Goal: Complete application form: Complete application form

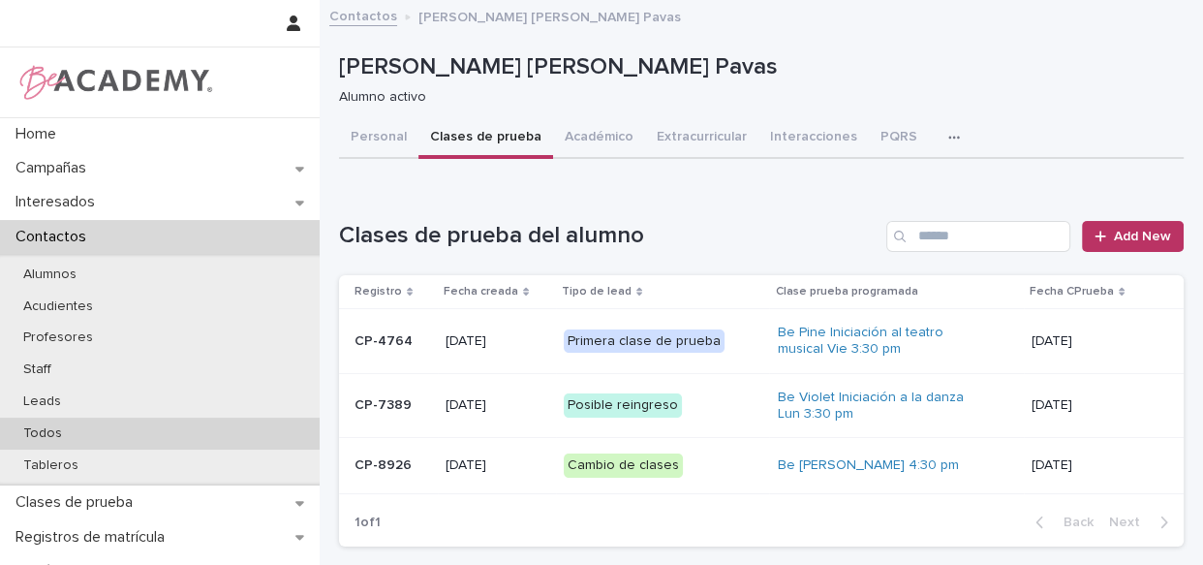
click at [56, 426] on p "Todos" at bounding box center [43, 433] width 70 height 16
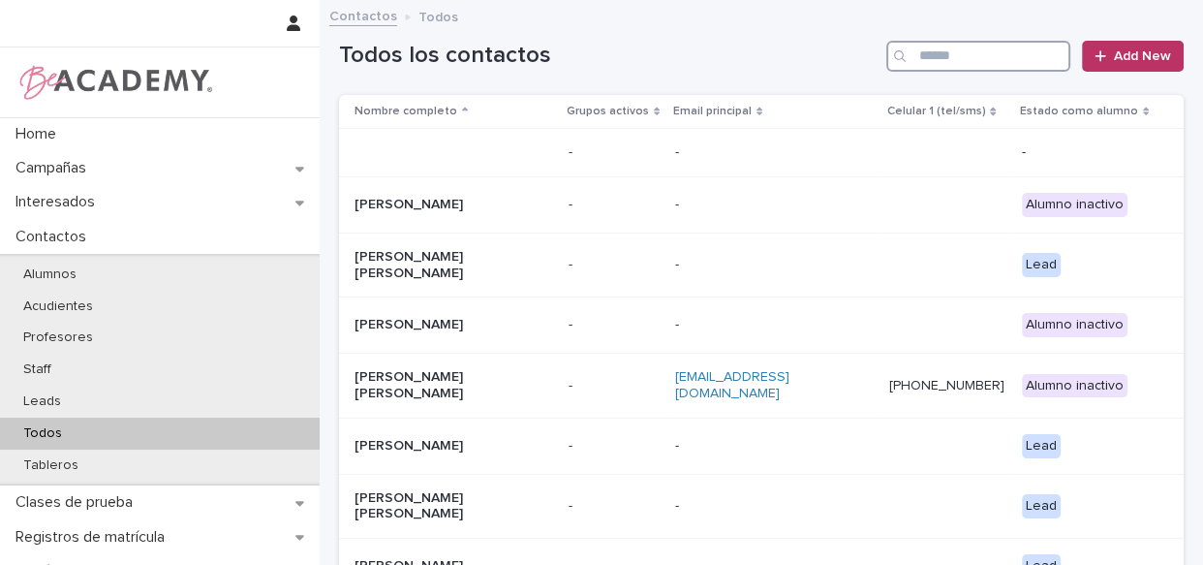
click at [930, 51] on input "Search" at bounding box center [978, 56] width 184 height 31
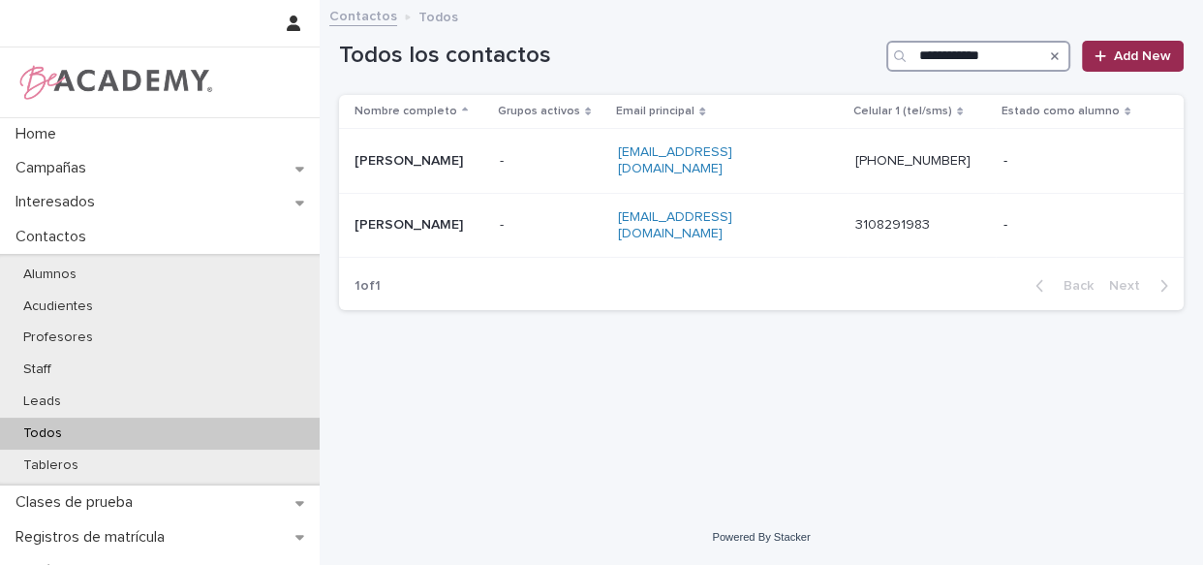
type input "**********"
click at [1122, 55] on span "Add New" at bounding box center [1142, 56] width 57 height 14
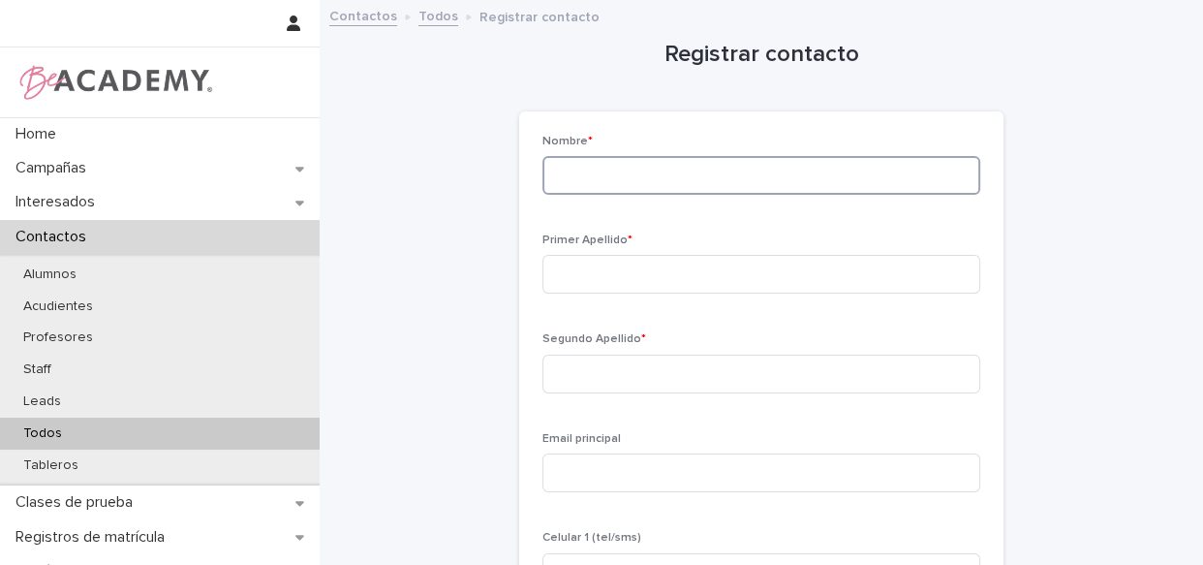
click at [638, 173] on input at bounding box center [761, 175] width 438 height 39
type input "**********"
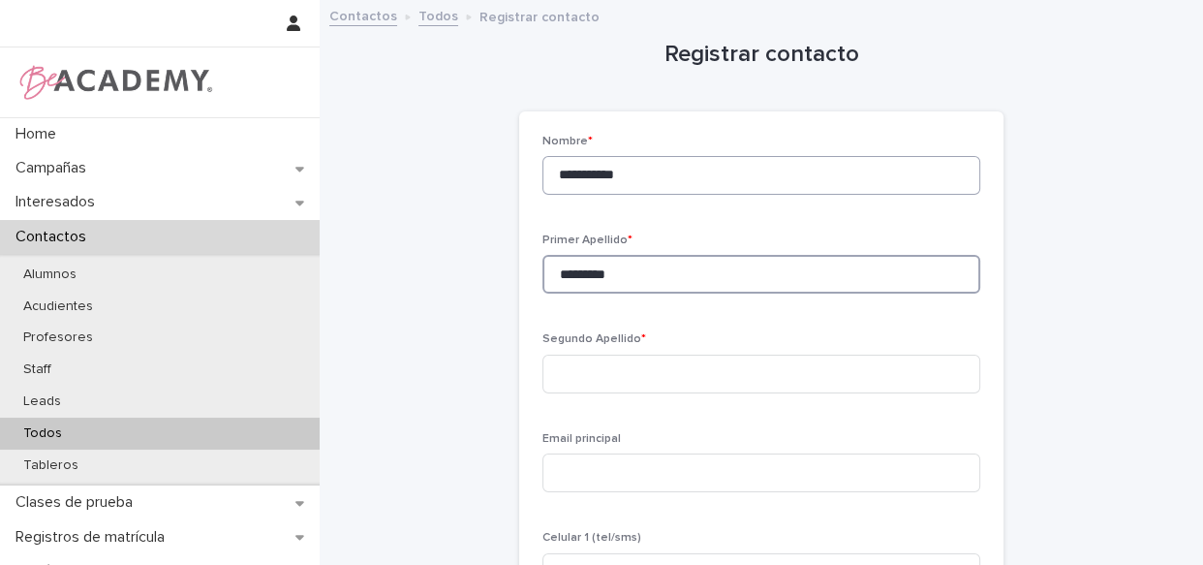
type input "*********"
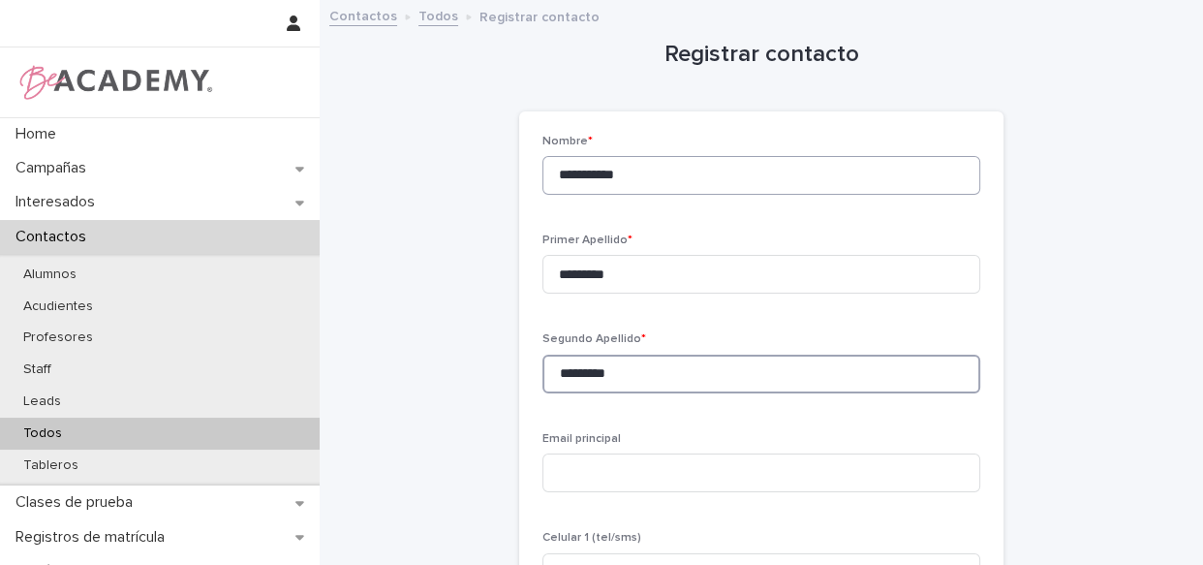
type input "*********"
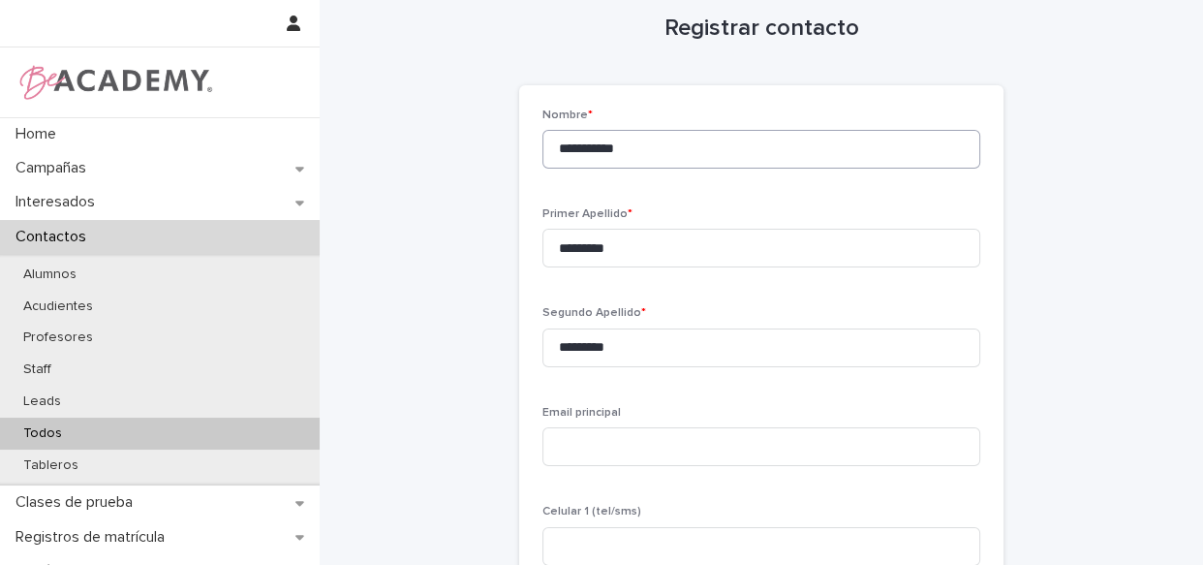
scroll to position [362, 0]
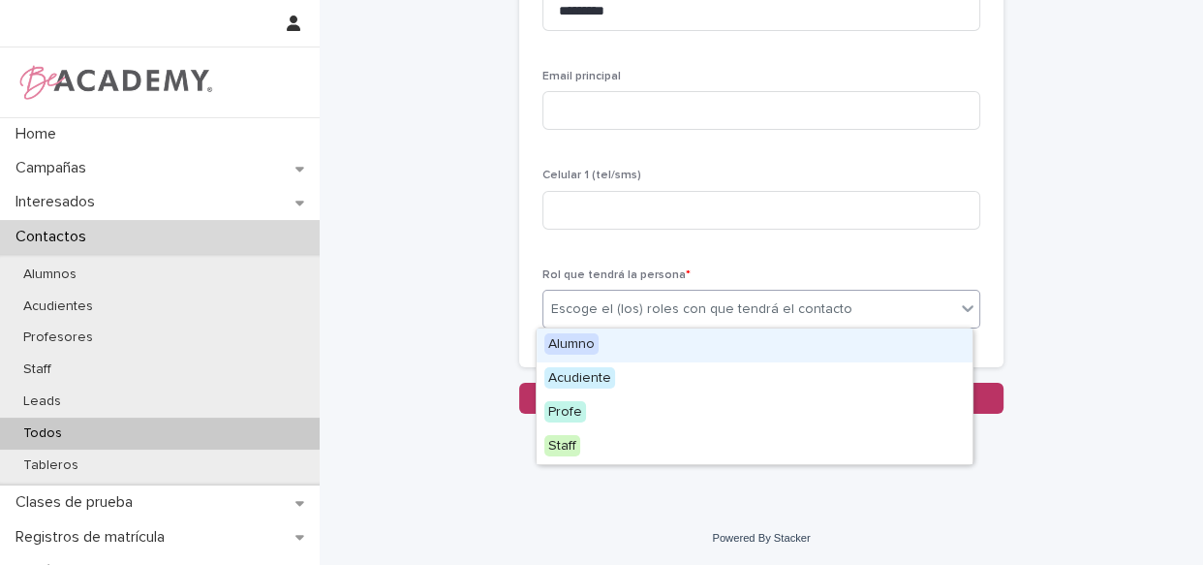
click at [652, 311] on div "Escoge el (los) roles con que tendrá el contacto" at bounding box center [701, 309] width 301 height 20
click at [647, 345] on div "Alumno" at bounding box center [755, 345] width 436 height 34
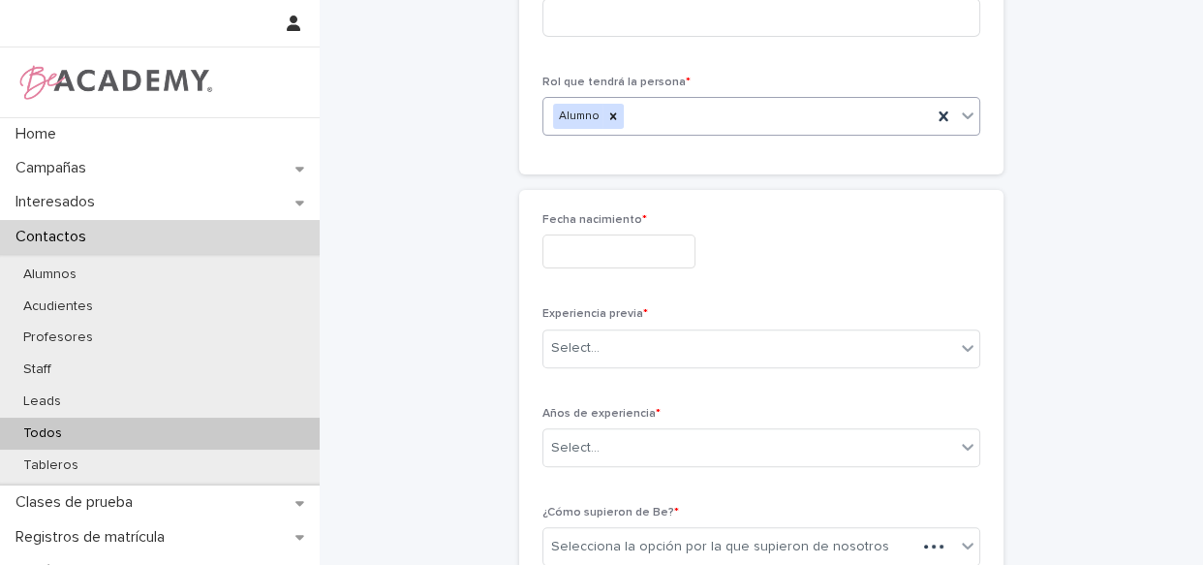
scroll to position [577, 0]
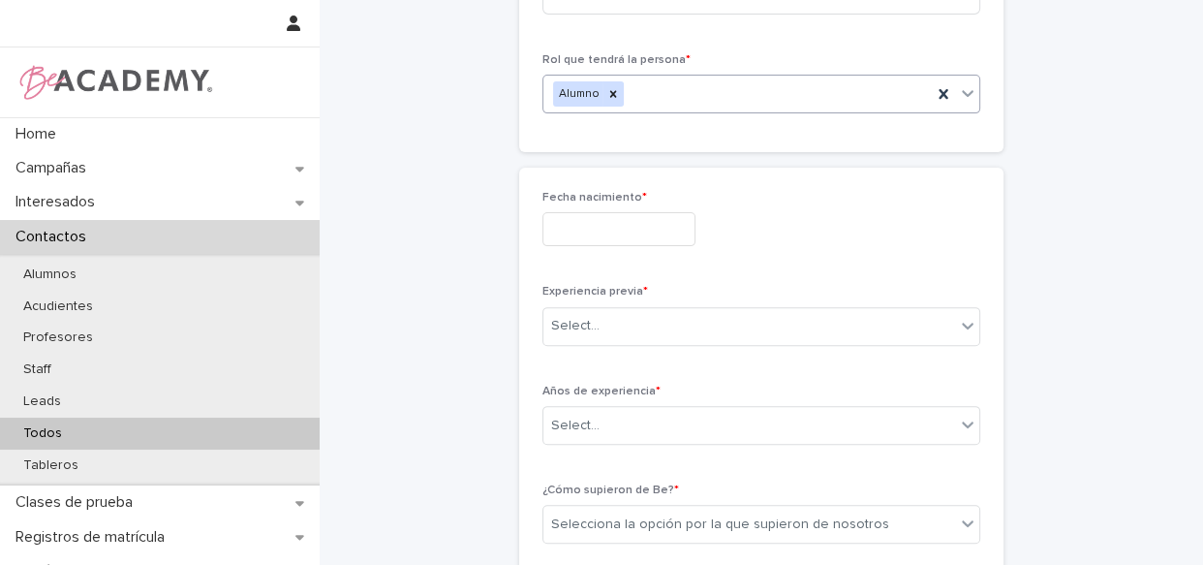
click at [613, 219] on div "Fecha nacimiento *" at bounding box center [761, 226] width 438 height 71
click at [613, 234] on input "text" at bounding box center [618, 229] width 153 height 34
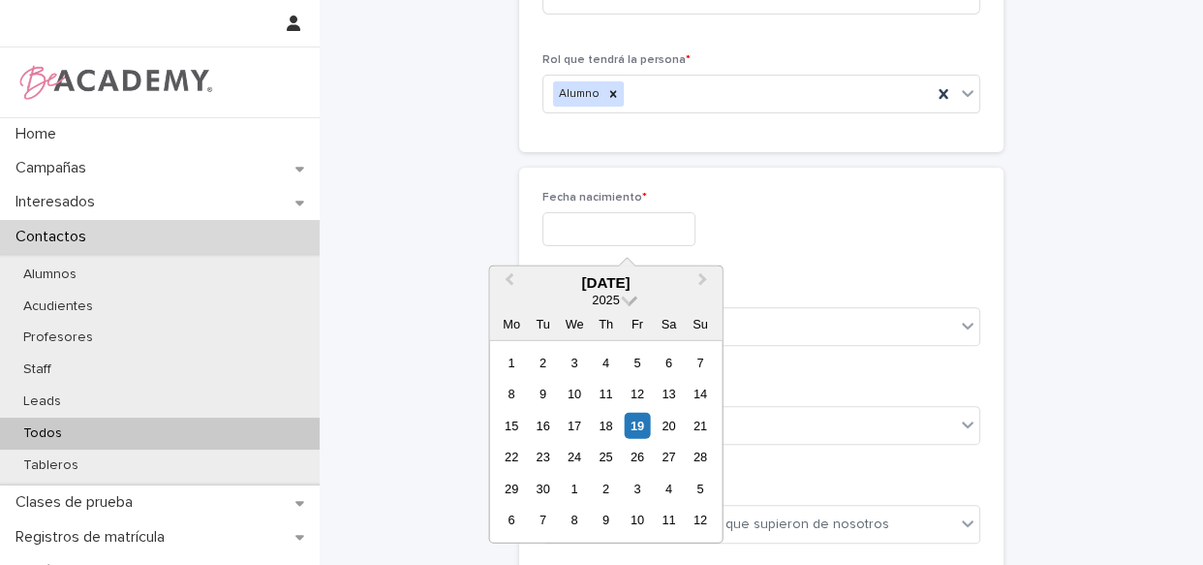
click at [629, 302] on span at bounding box center [629, 298] width 16 height 16
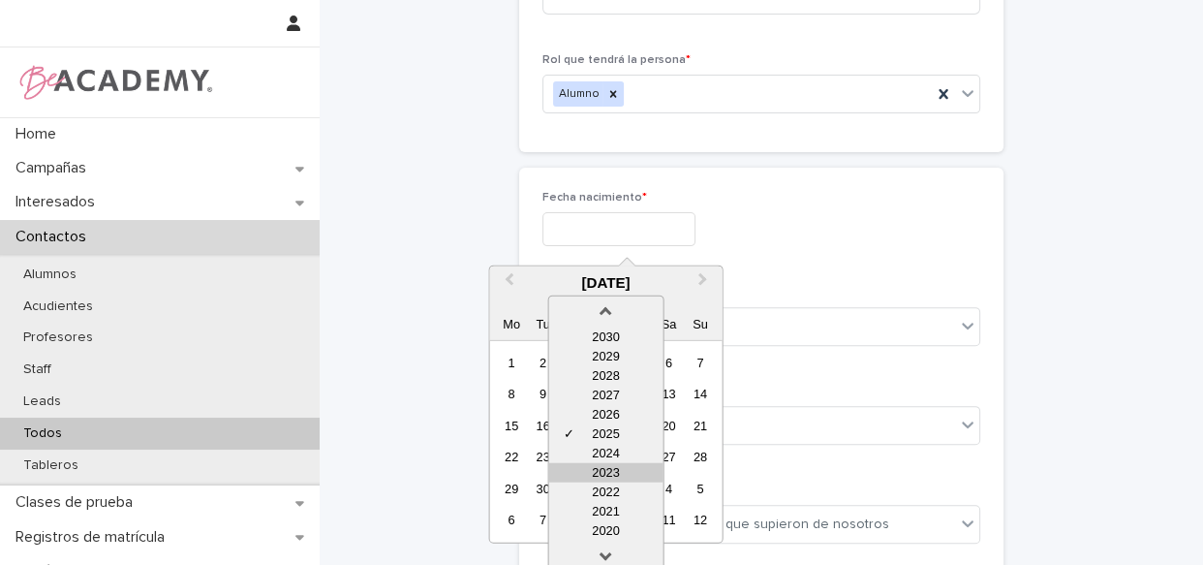
click at [607, 471] on div "2023" at bounding box center [605, 472] width 114 height 19
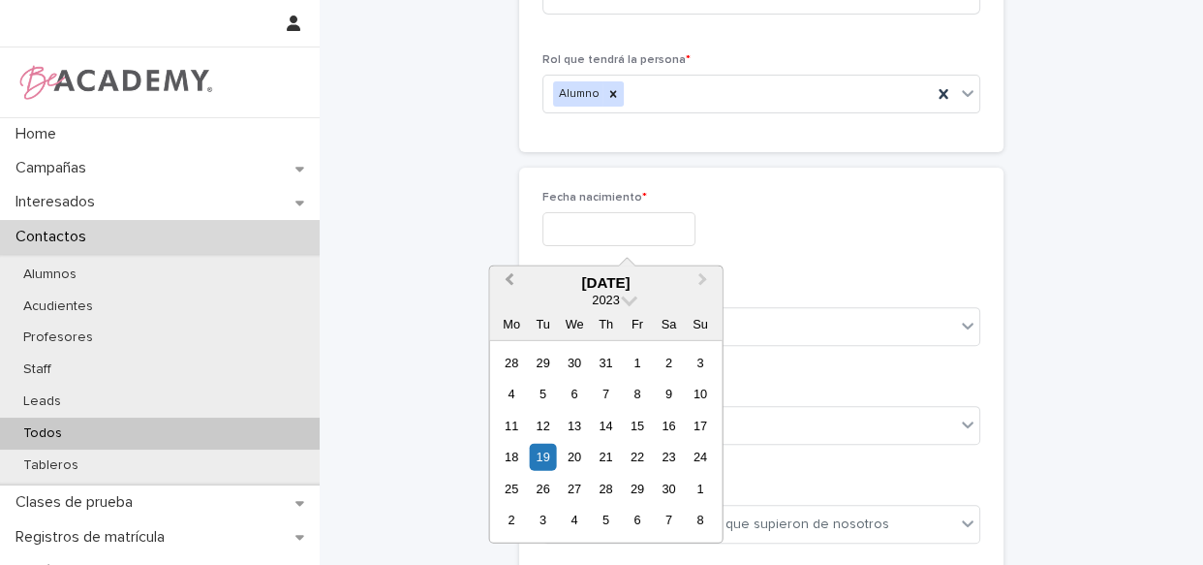
click at [508, 278] on span "Previous Month" at bounding box center [508, 282] width 0 height 26
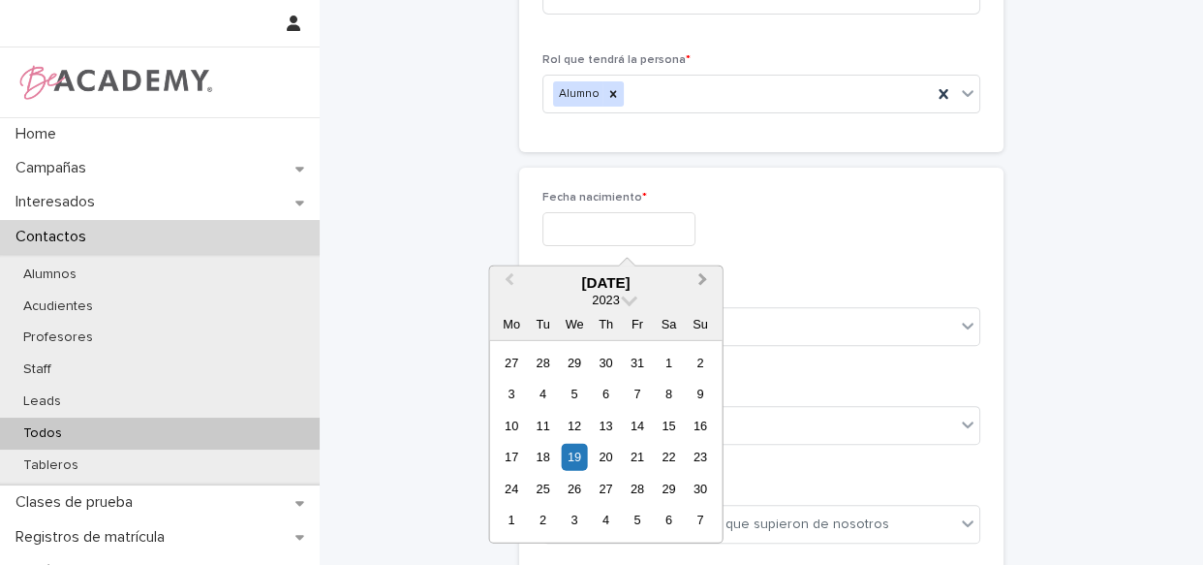
click at [692, 276] on button "Next Month" at bounding box center [705, 283] width 31 height 31
click at [577, 425] on div "17" at bounding box center [574, 426] width 26 height 26
type input "**********"
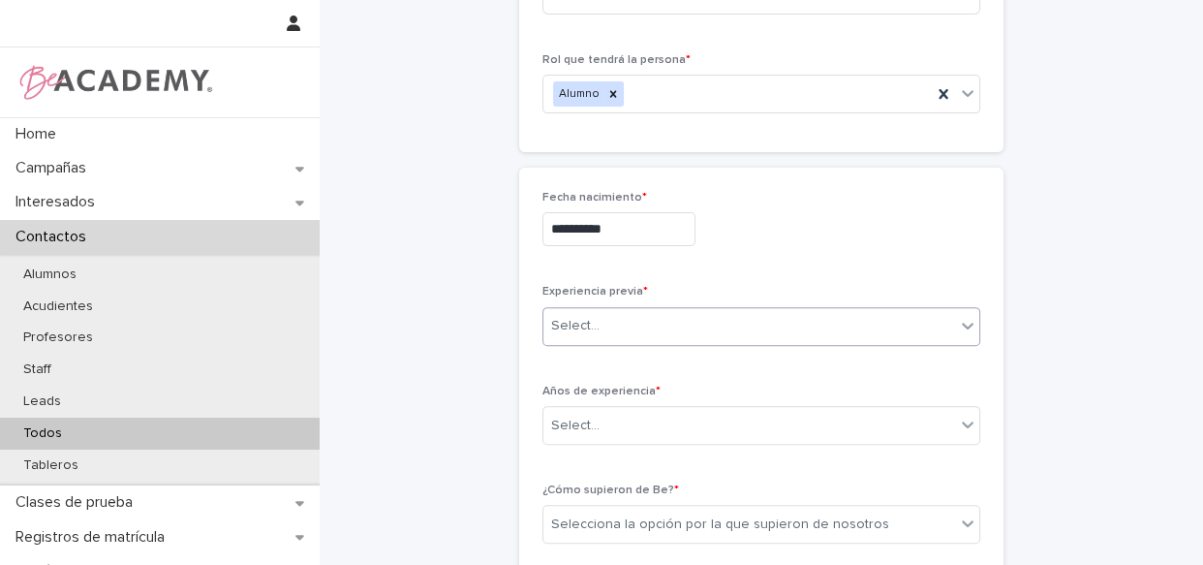
click at [635, 327] on div "Select..." at bounding box center [749, 326] width 412 height 32
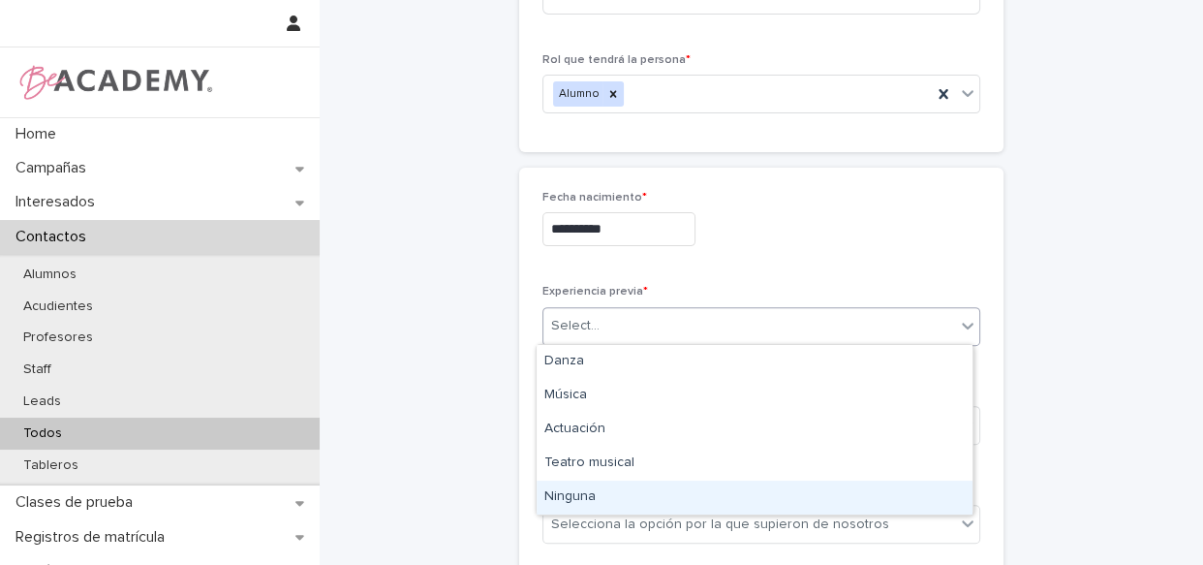
click at [578, 494] on div "Ninguna" at bounding box center [755, 497] width 436 height 34
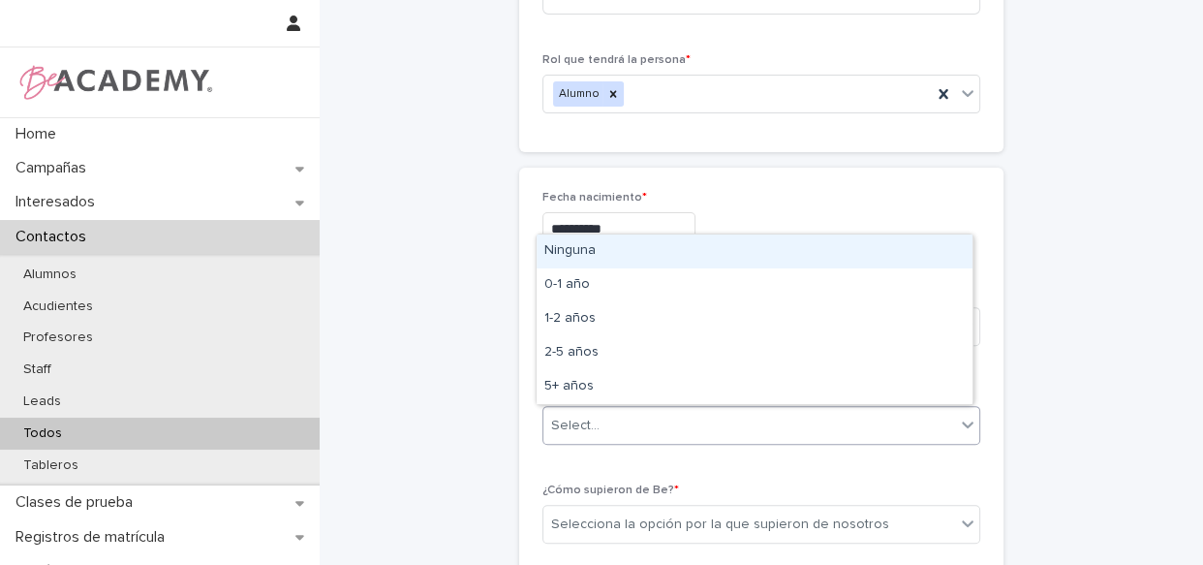
click at [655, 431] on div "Select..." at bounding box center [749, 426] width 412 height 32
click at [670, 251] on div "Ninguna" at bounding box center [755, 251] width 436 height 34
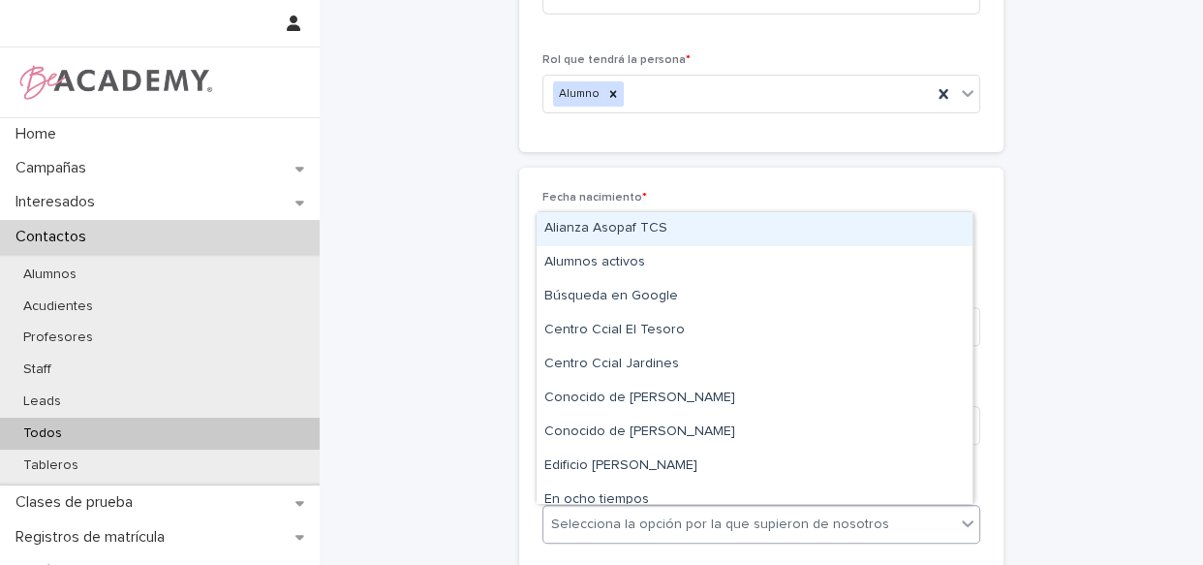
click at [629, 510] on div "Selecciona la opción por la que supieron de nosotros" at bounding box center [749, 524] width 412 height 32
type input "*"
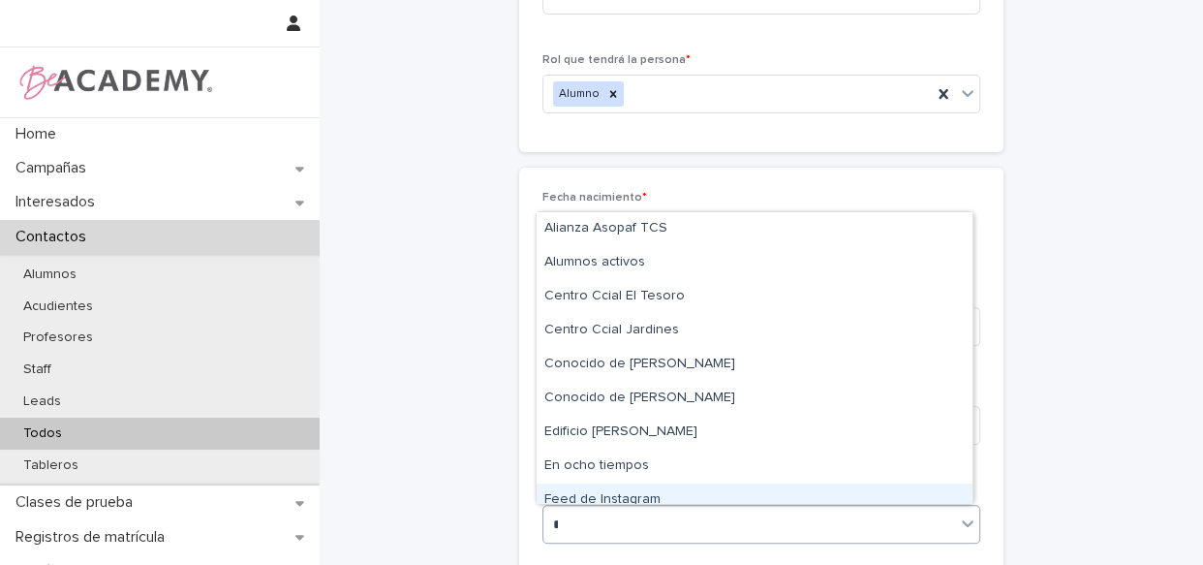
click at [611, 498] on div "Feed de Instagram" at bounding box center [755, 500] width 436 height 34
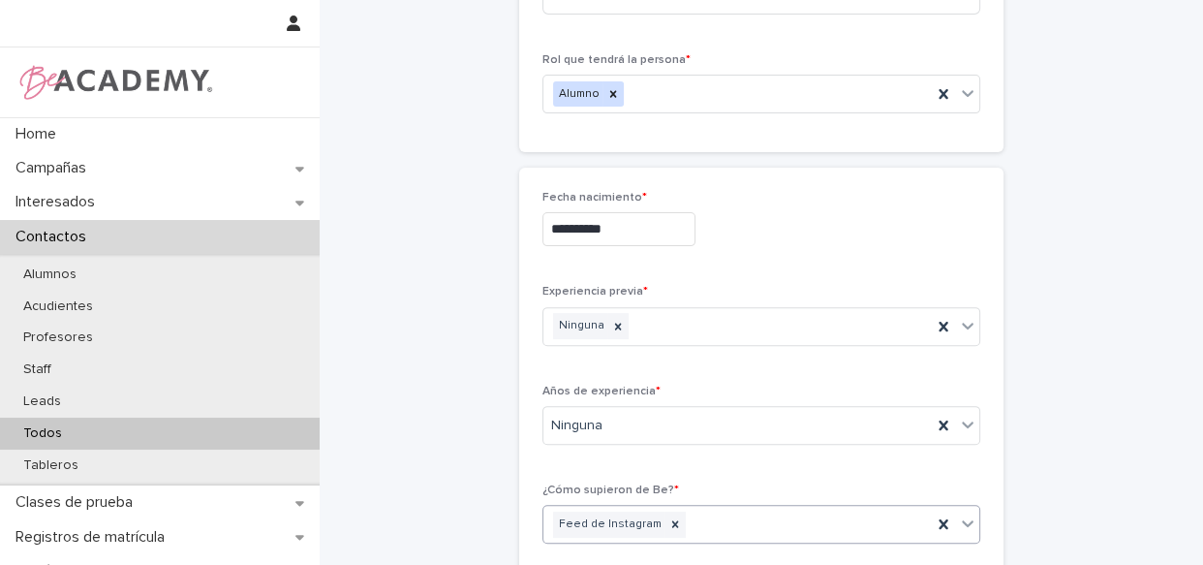
scroll to position [792, 0]
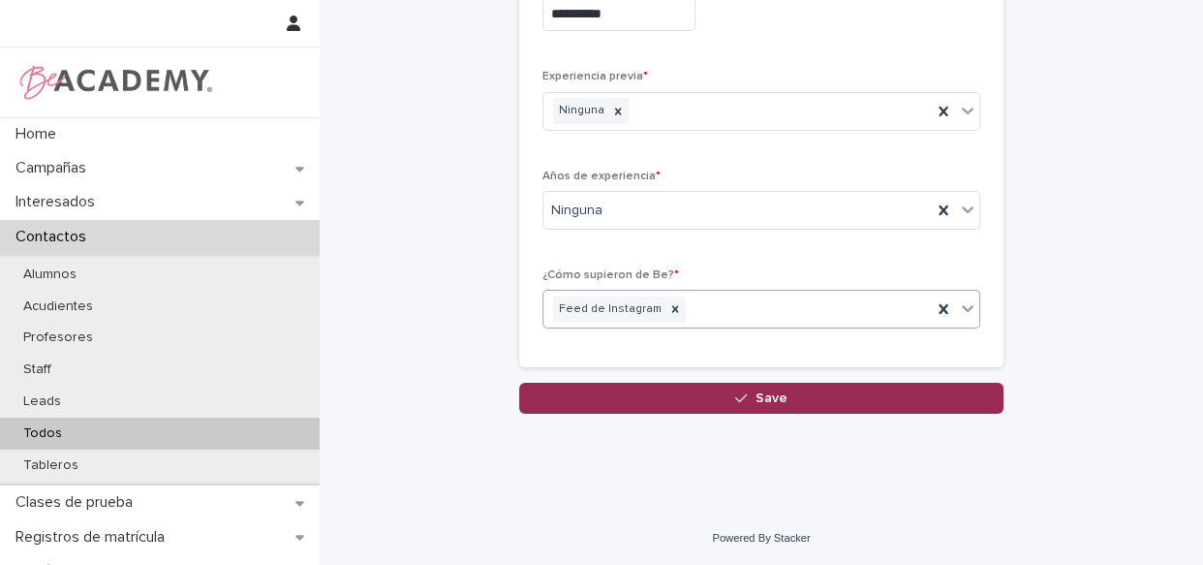
click at [690, 407] on button "Save" at bounding box center [761, 398] width 484 height 31
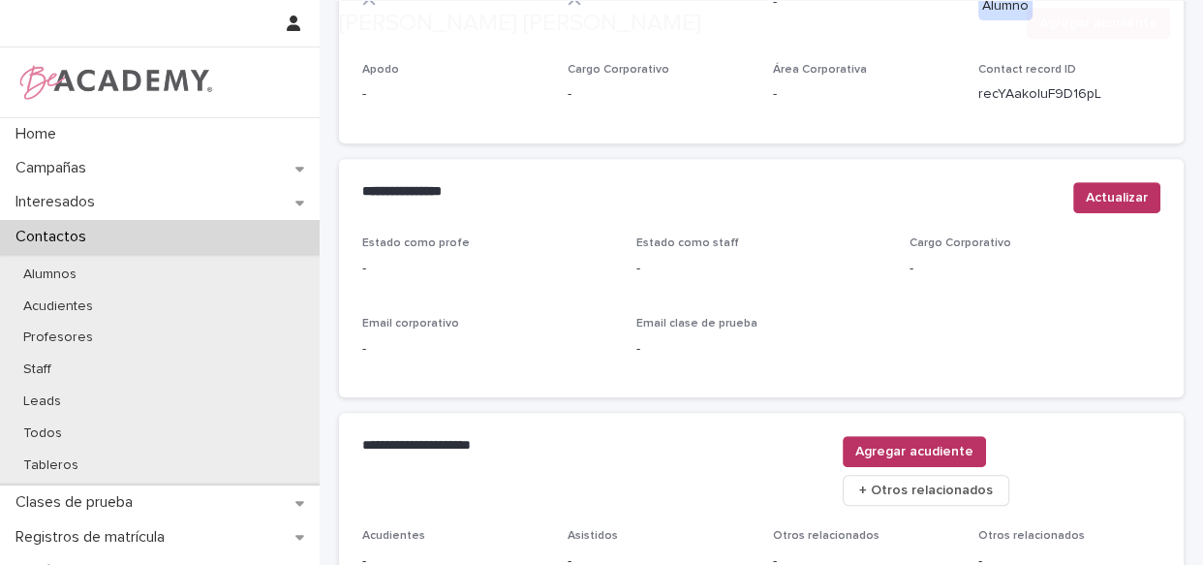
scroll to position [864, 0]
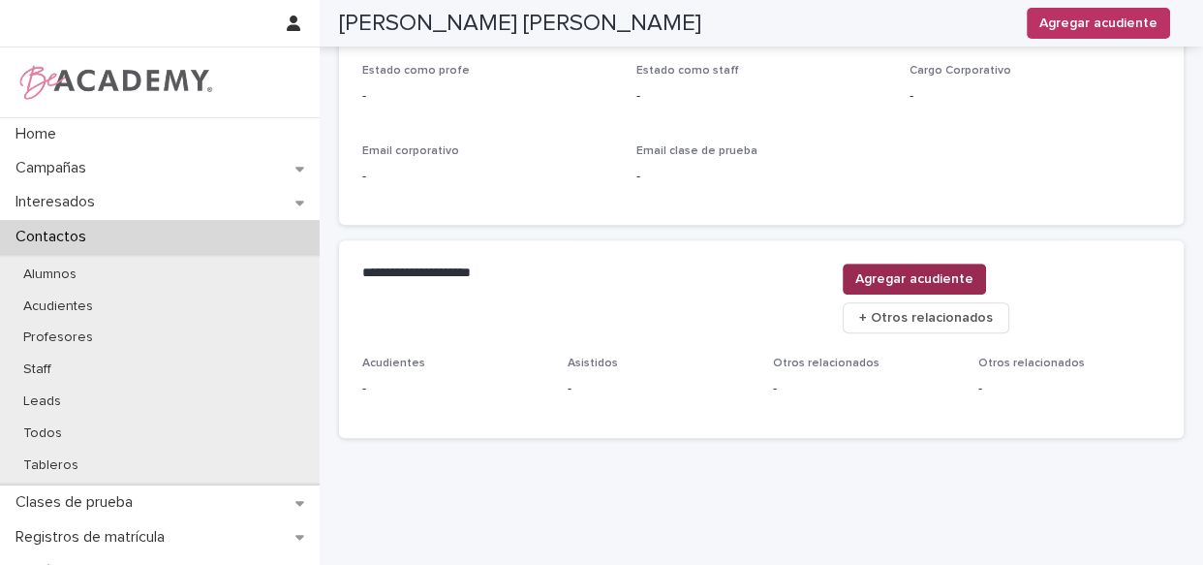
click at [973, 275] on span "Agregar acudiente" at bounding box center [914, 278] width 118 height 19
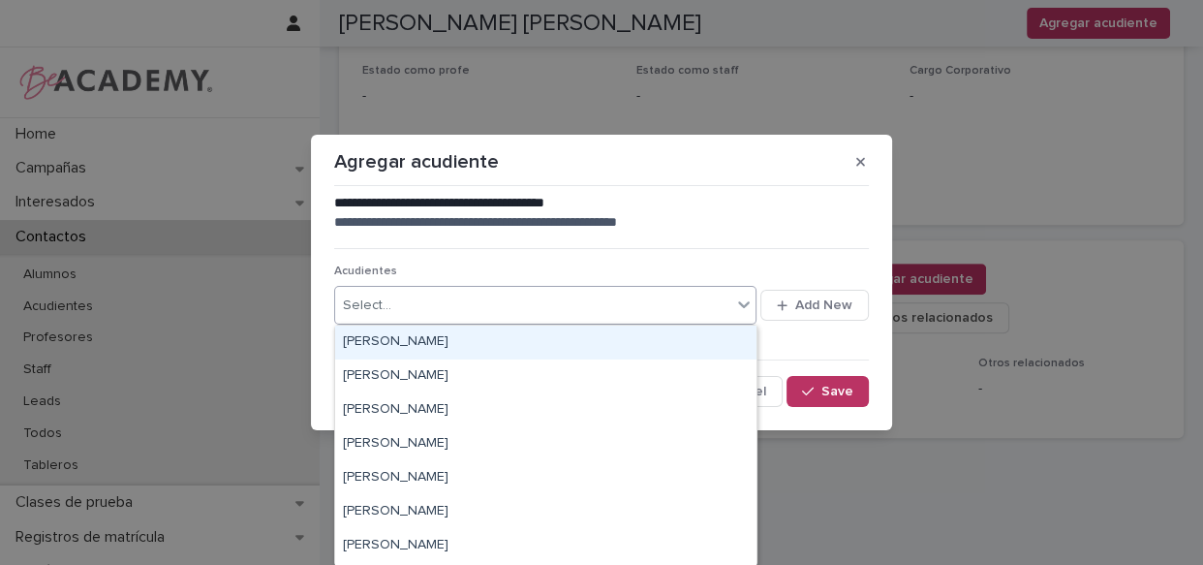
click at [378, 312] on div "Select..." at bounding box center [367, 305] width 48 height 20
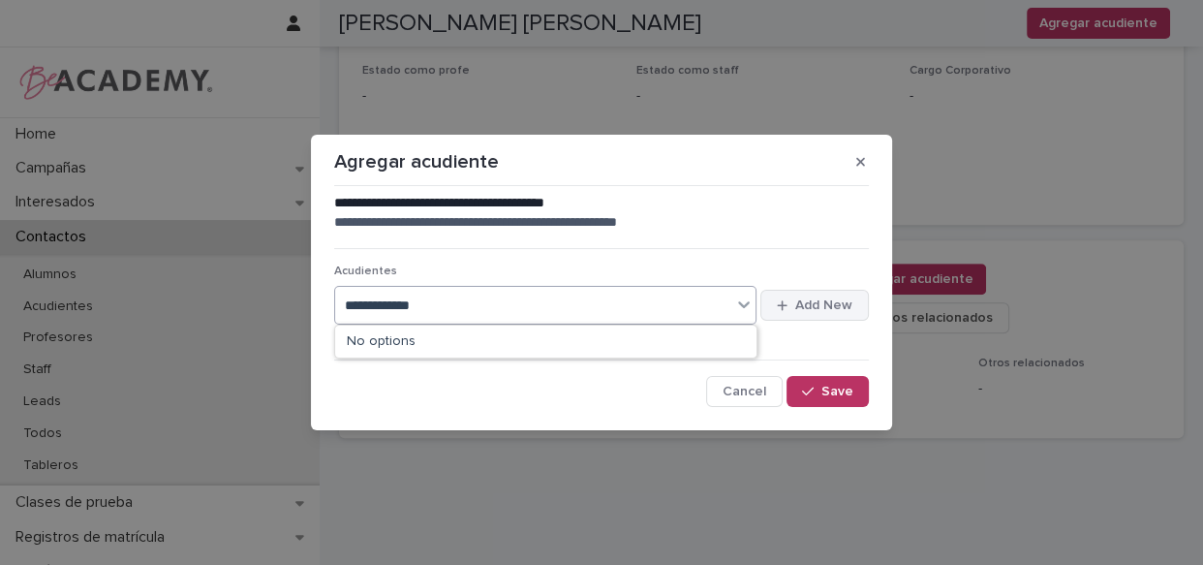
type input "**********"
click at [818, 304] on span "Add New" at bounding box center [823, 305] width 57 height 14
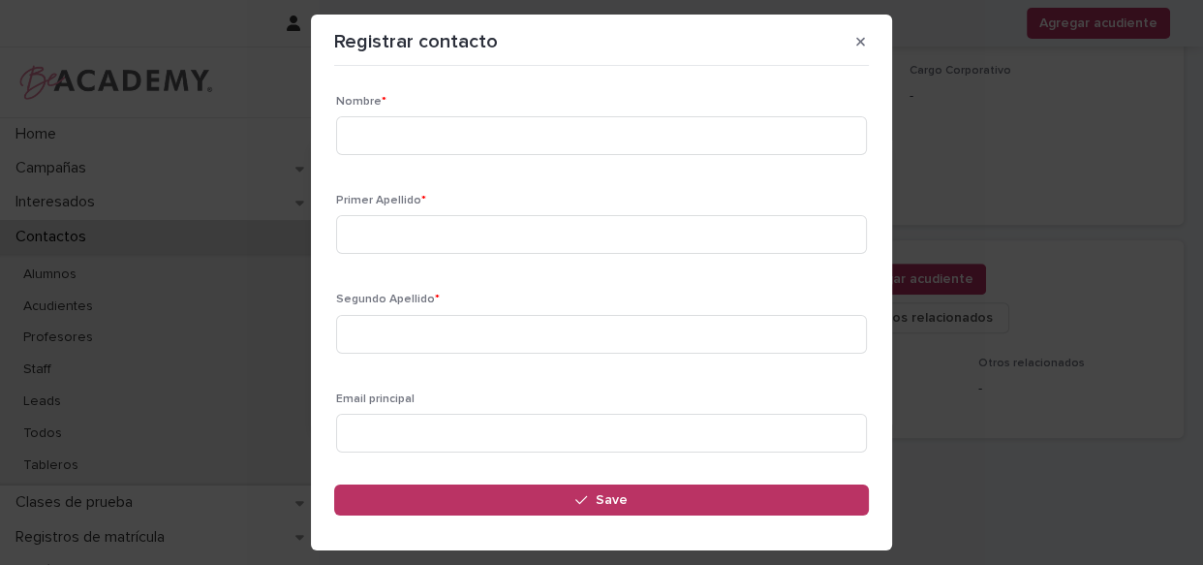
click at [567, 162] on div "Nombre *" at bounding box center [601, 133] width 531 height 76
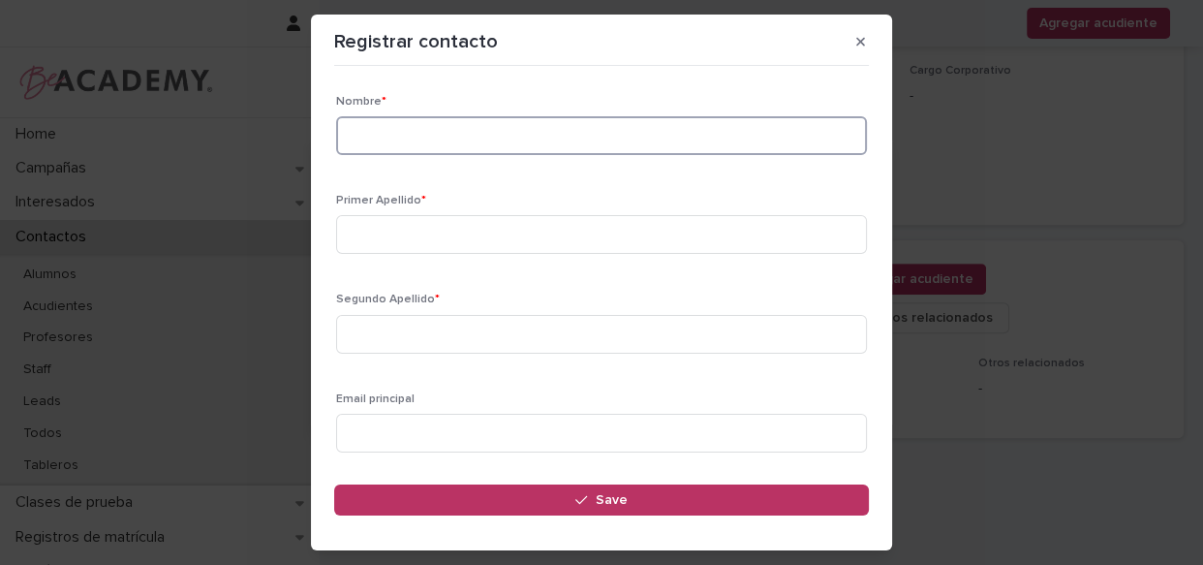
click at [582, 136] on input at bounding box center [601, 135] width 531 height 39
type input "********"
type input "*********"
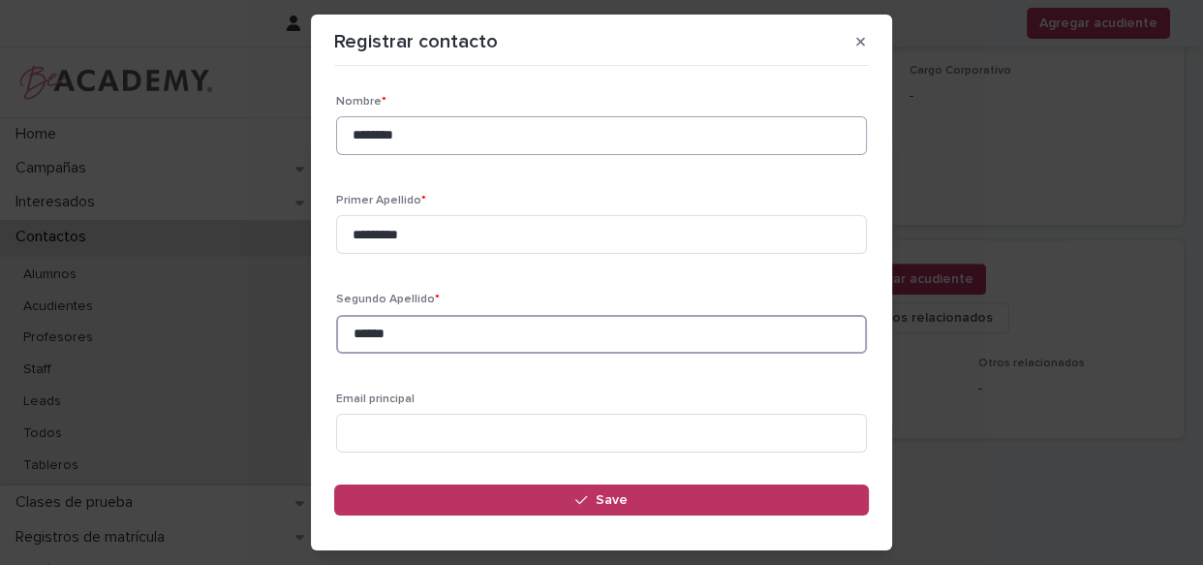
type input "******"
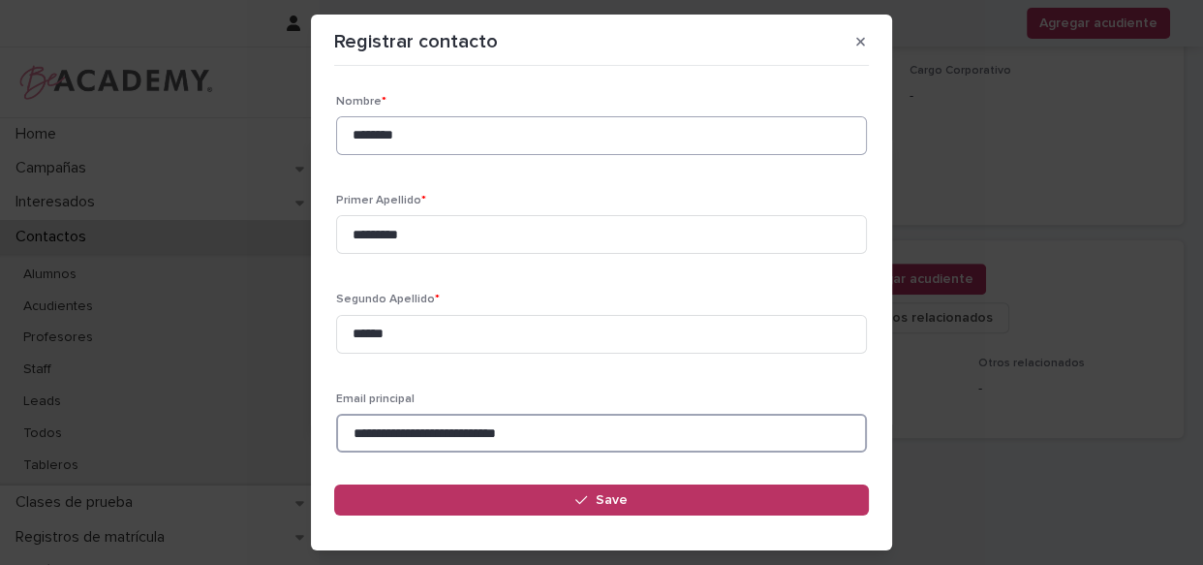
type input "**********"
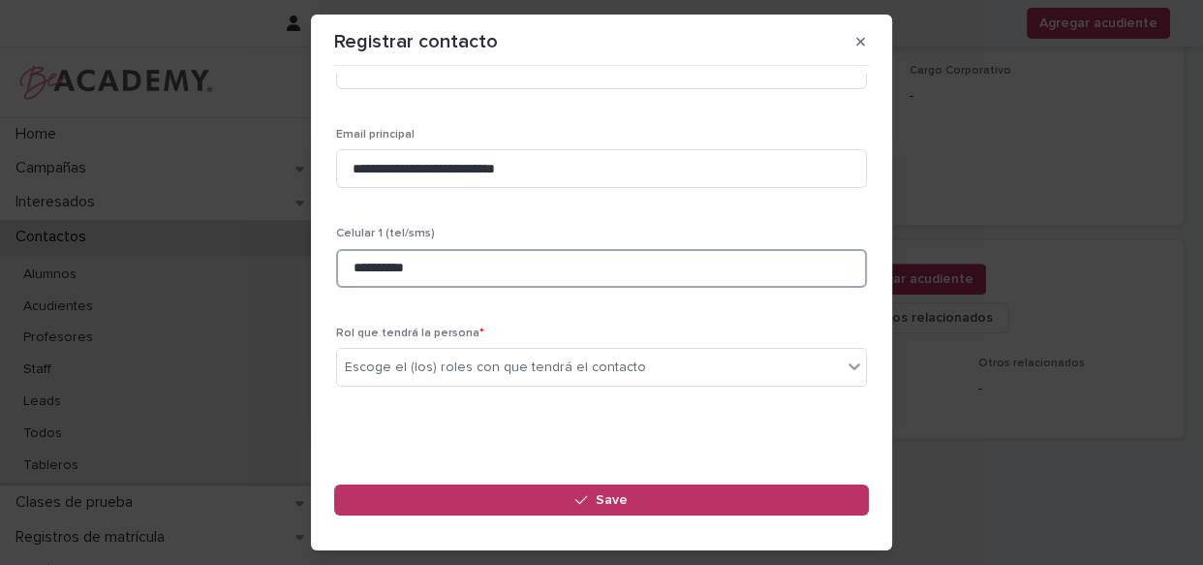
type input "**********"
click at [491, 358] on div "Escoge el (los) roles con que tendrá el contacto" at bounding box center [495, 367] width 301 height 20
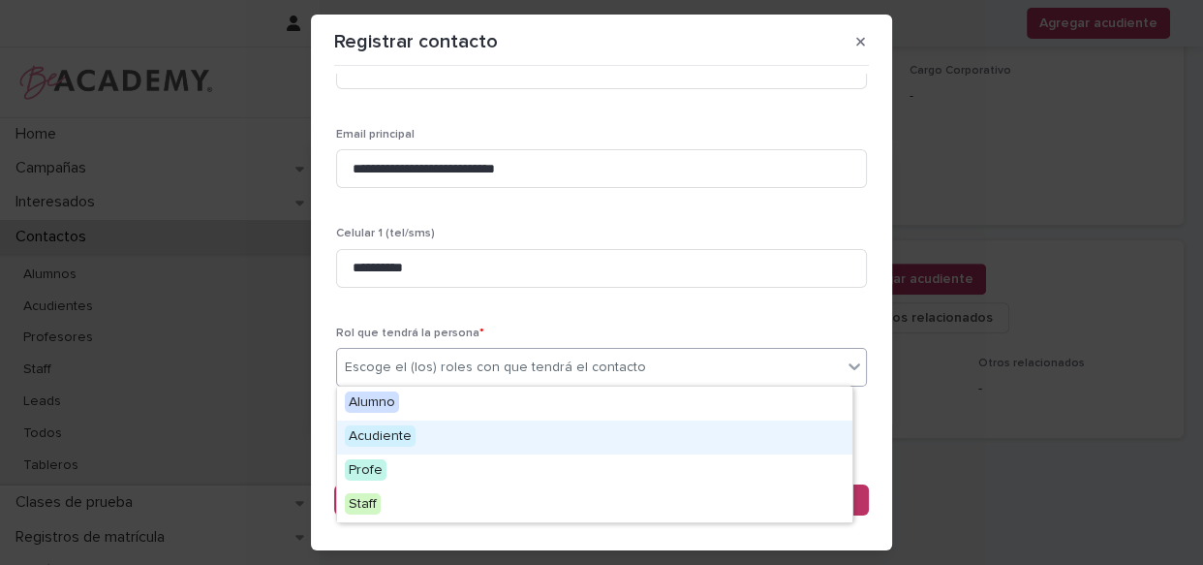
click at [459, 438] on div "Acudiente" at bounding box center [594, 437] width 515 height 34
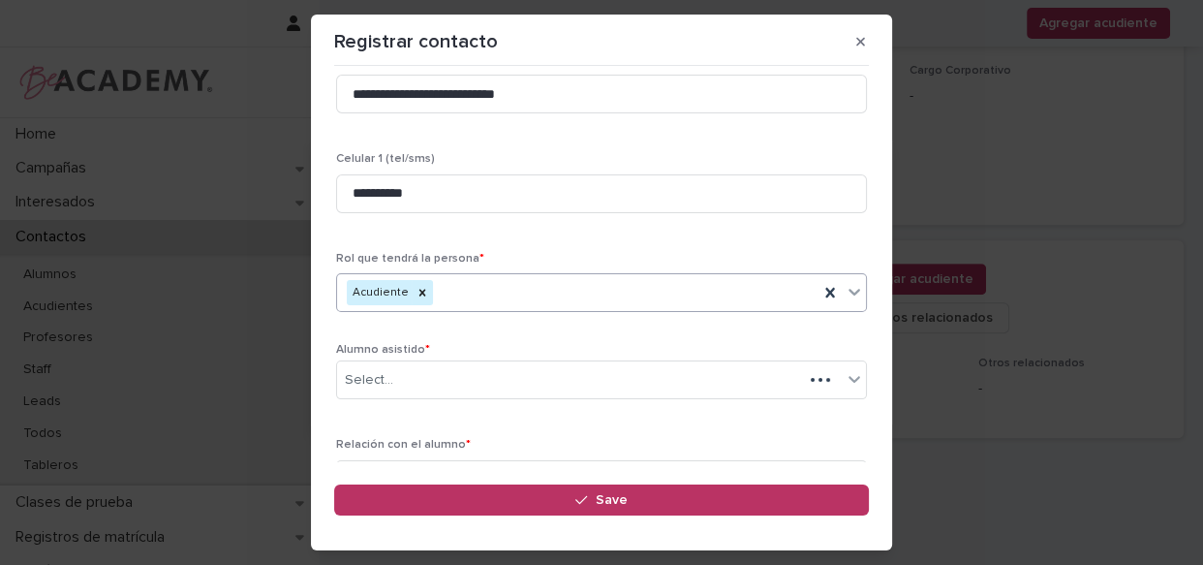
scroll to position [357, 0]
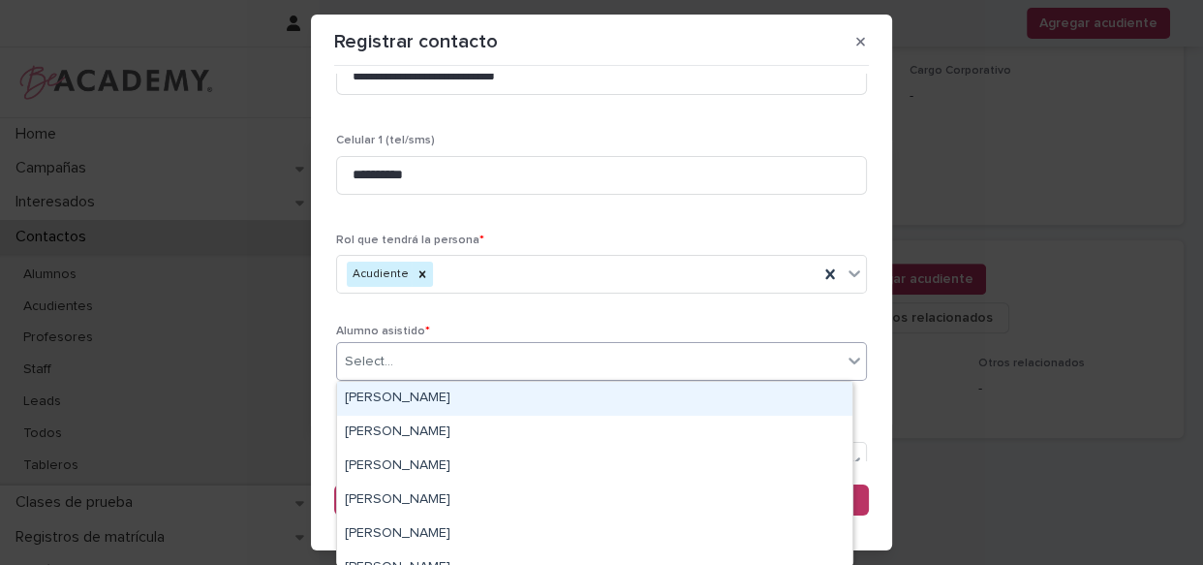
click at [486, 357] on div "Select..." at bounding box center [589, 362] width 505 height 32
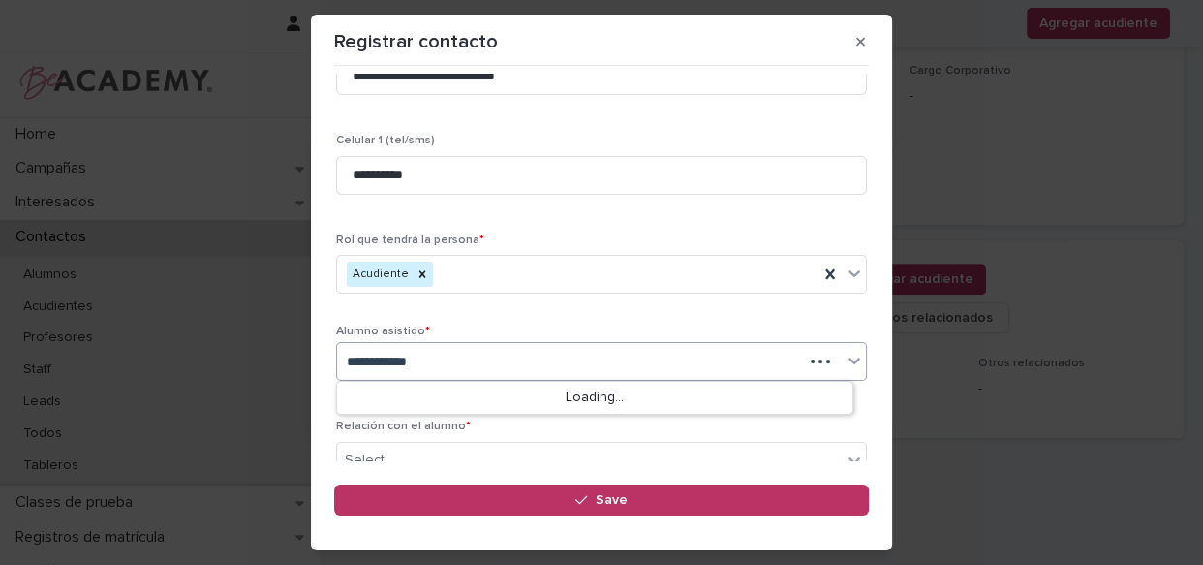
type input "**********"
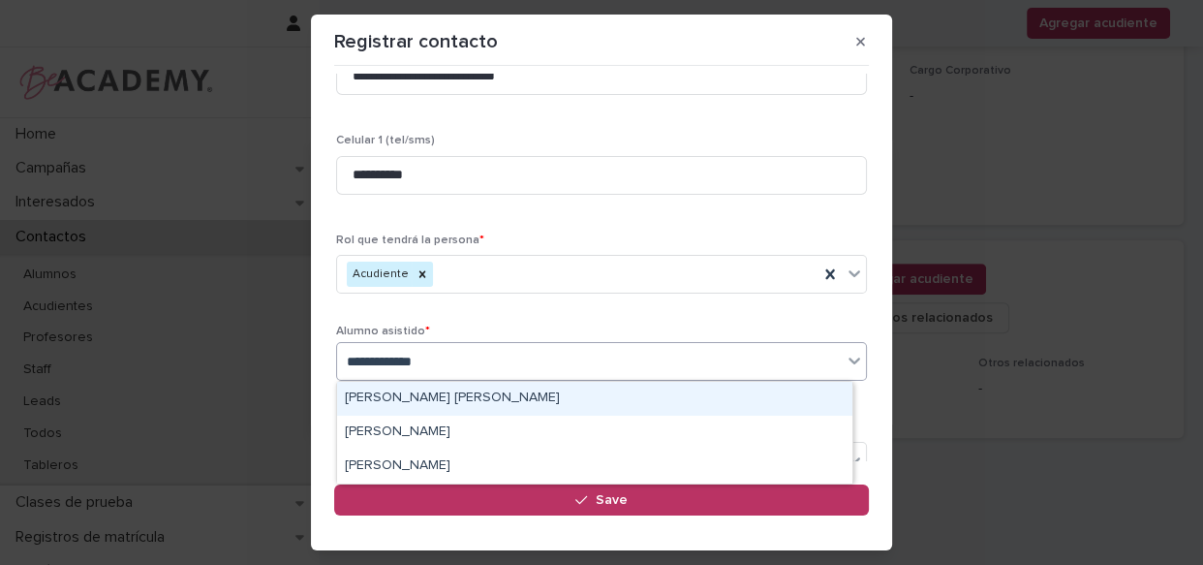
click at [501, 395] on div "[PERSON_NAME] [PERSON_NAME]" at bounding box center [594, 399] width 515 height 34
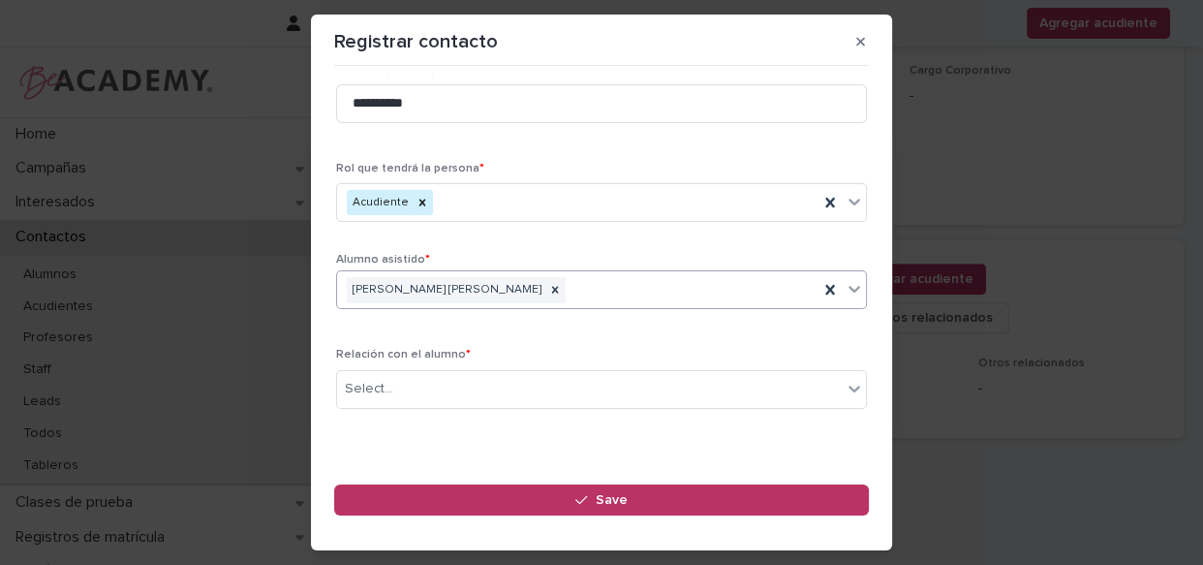
scroll to position [461, 0]
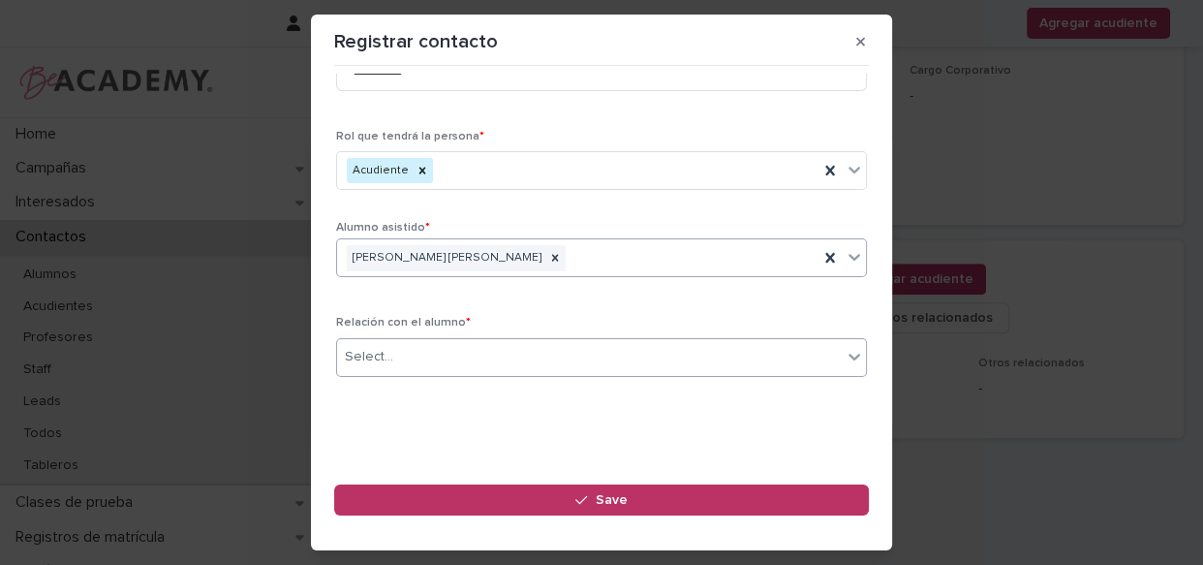
click at [467, 344] on div "Select..." at bounding box center [589, 357] width 505 height 32
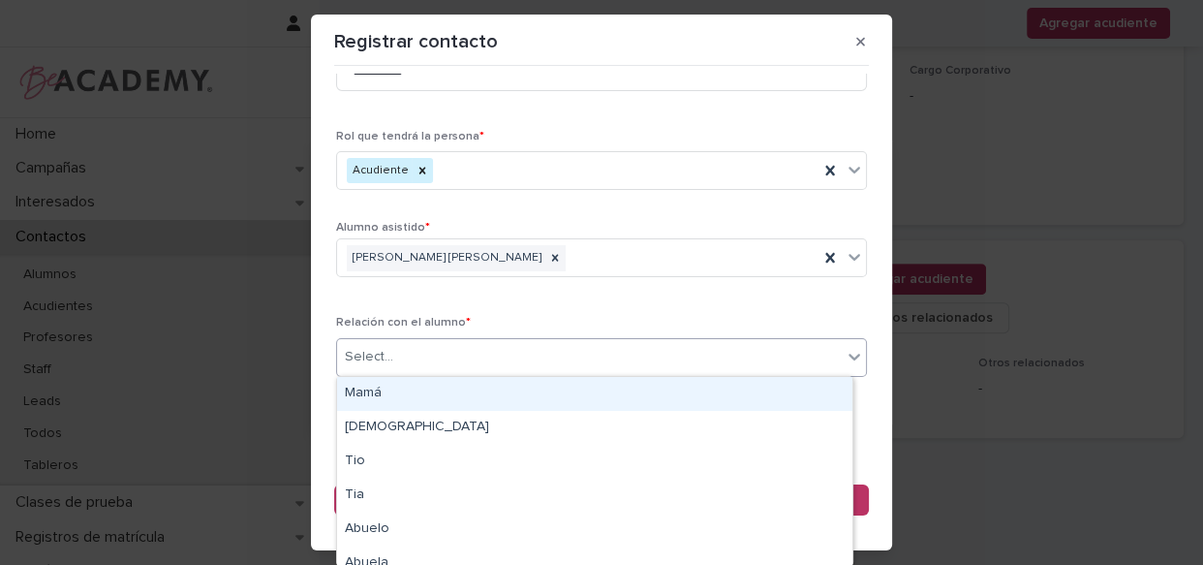
click at [451, 392] on div "Mamá" at bounding box center [594, 394] width 515 height 34
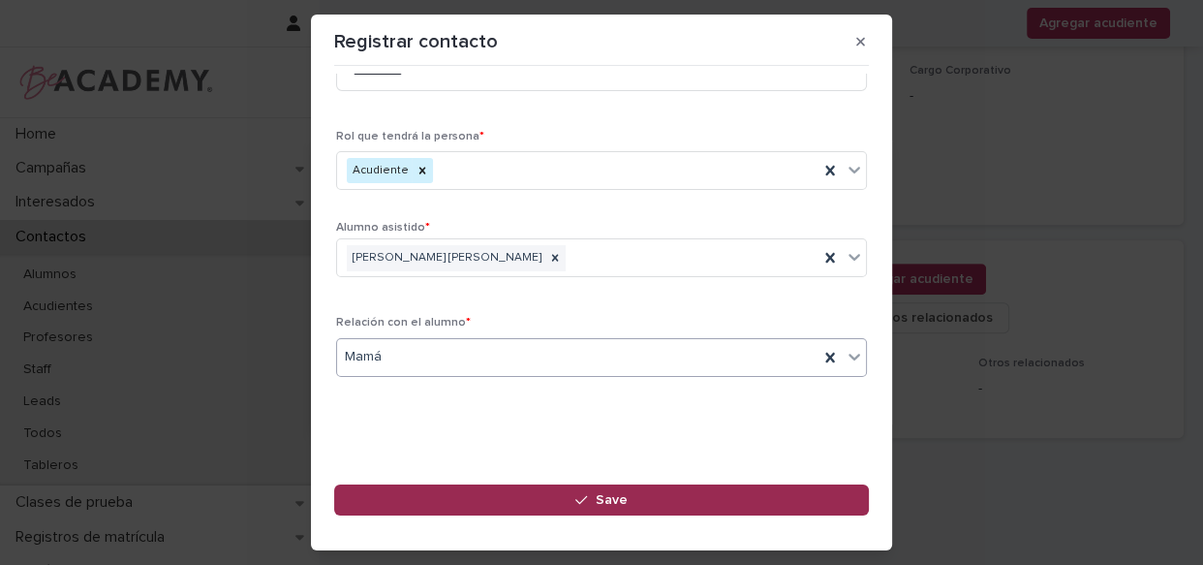
click at [537, 498] on button "Save" at bounding box center [601, 499] width 535 height 31
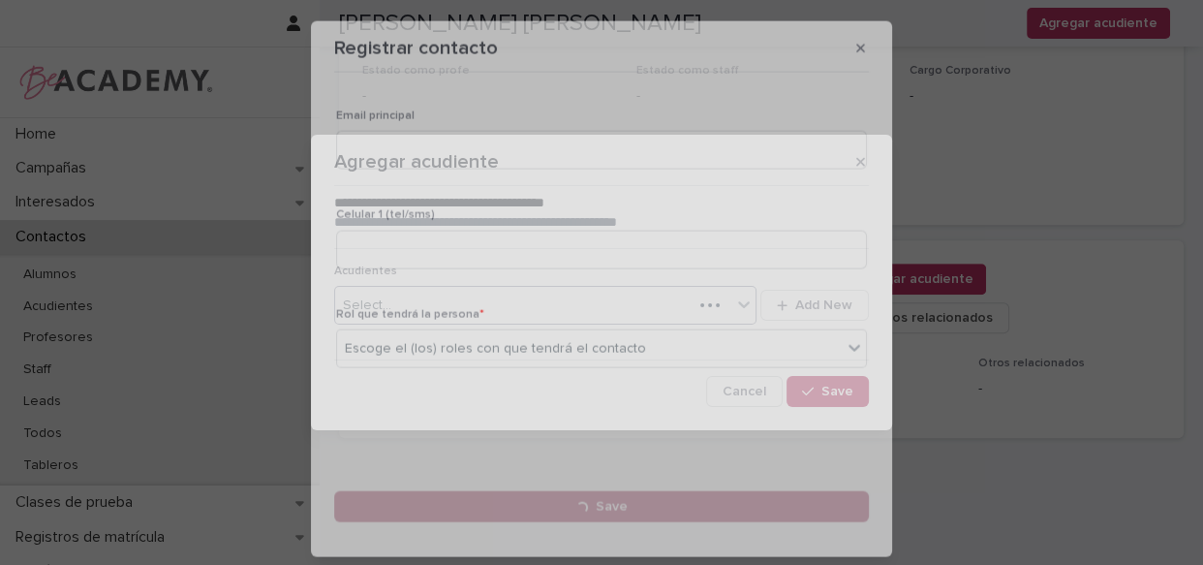
scroll to position [281, 0]
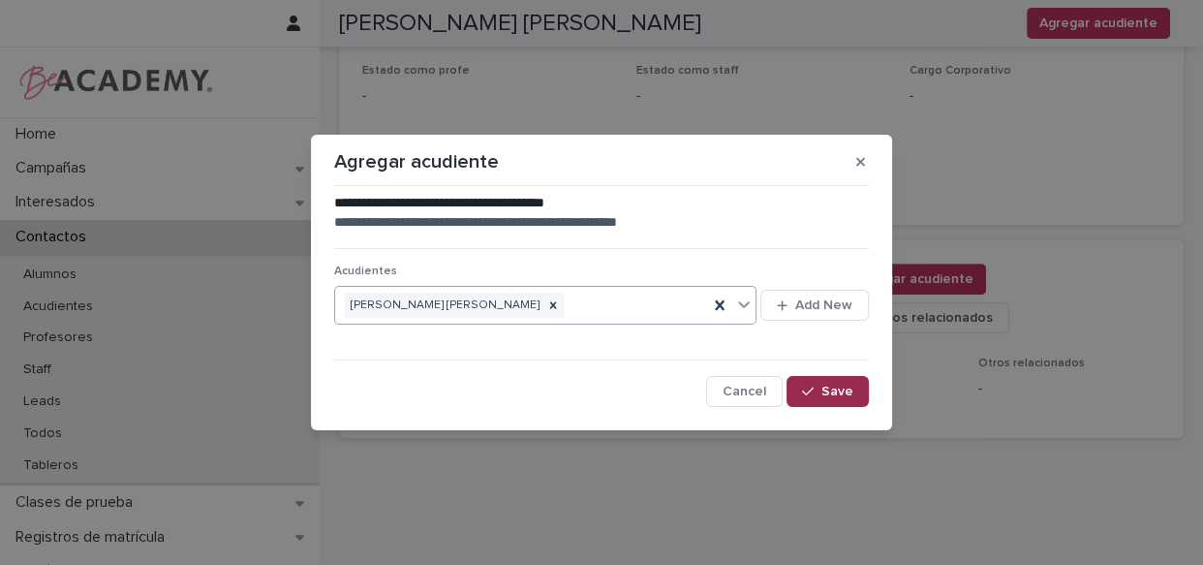
click at [801, 387] on button "Save" at bounding box center [827, 391] width 82 height 31
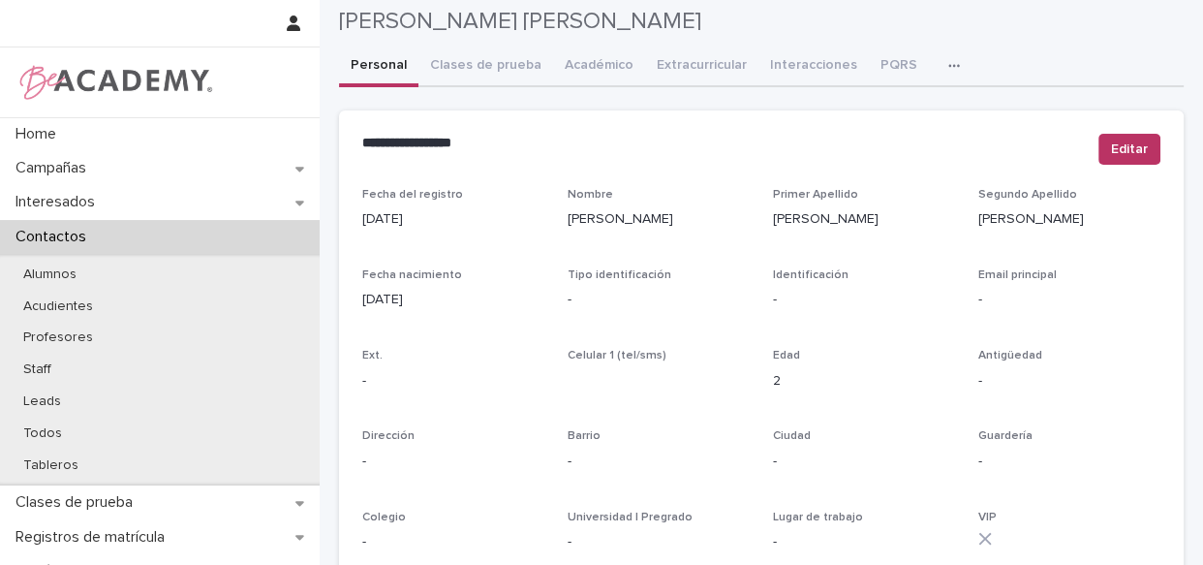
scroll to position [0, 0]
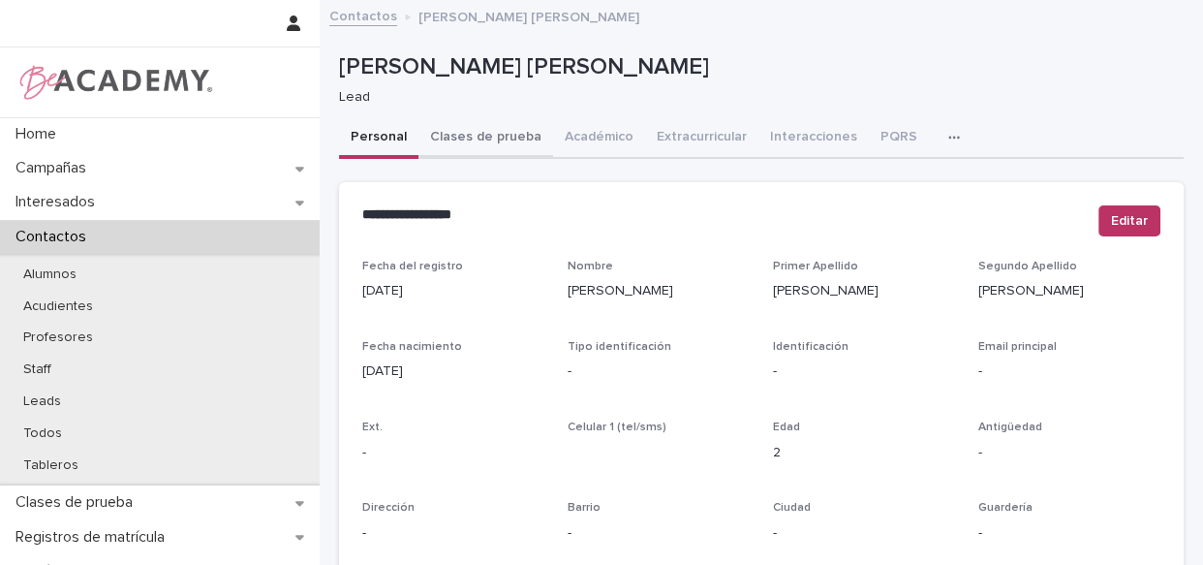
click at [474, 127] on button "Clases de prueba" at bounding box center [485, 138] width 135 height 41
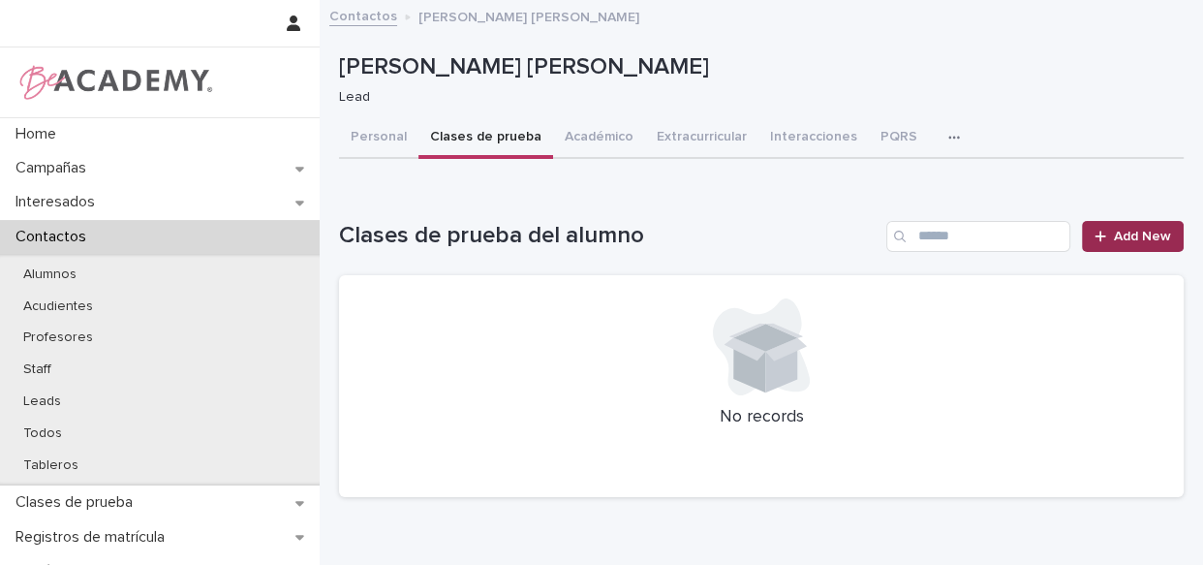
click at [1112, 227] on link "Add New" at bounding box center [1133, 236] width 102 height 31
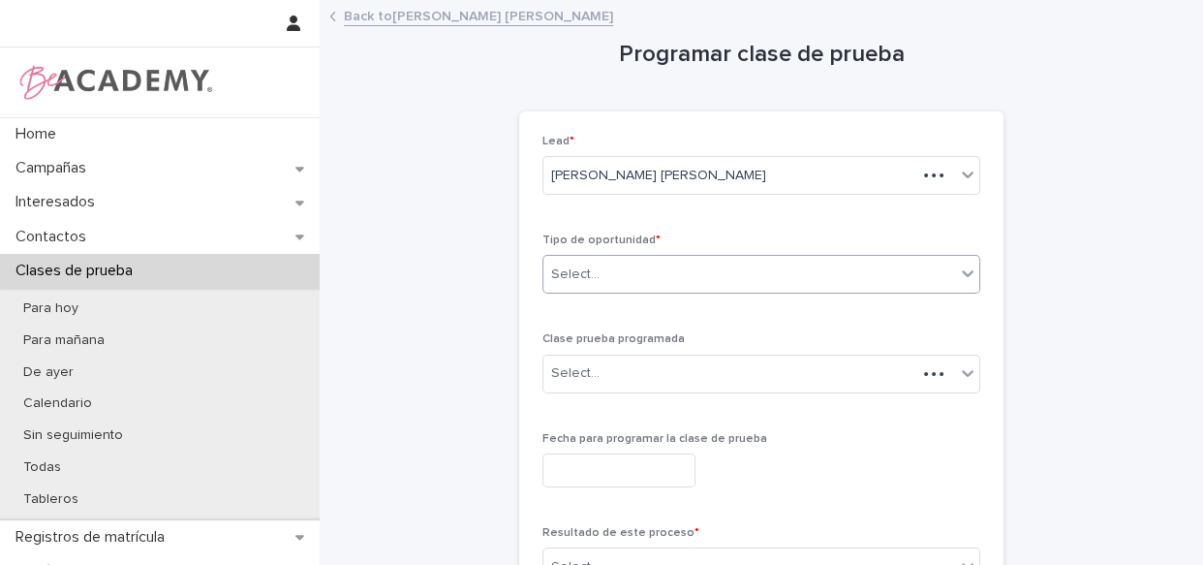
click at [589, 277] on div "Select..." at bounding box center [575, 274] width 48 height 20
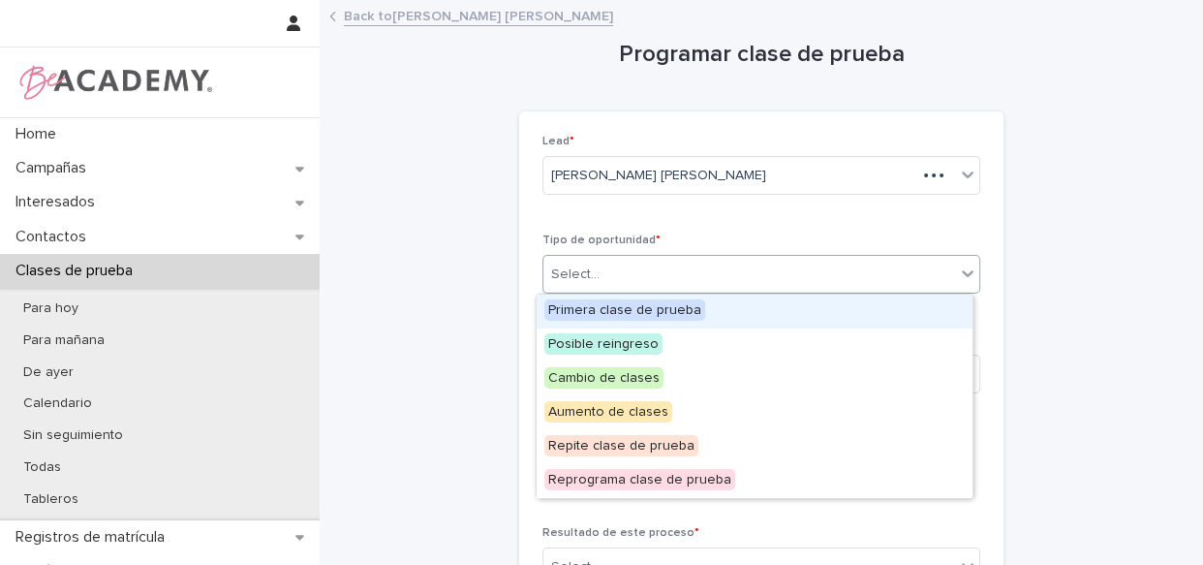
click at [634, 264] on div "Select..." at bounding box center [749, 275] width 412 height 32
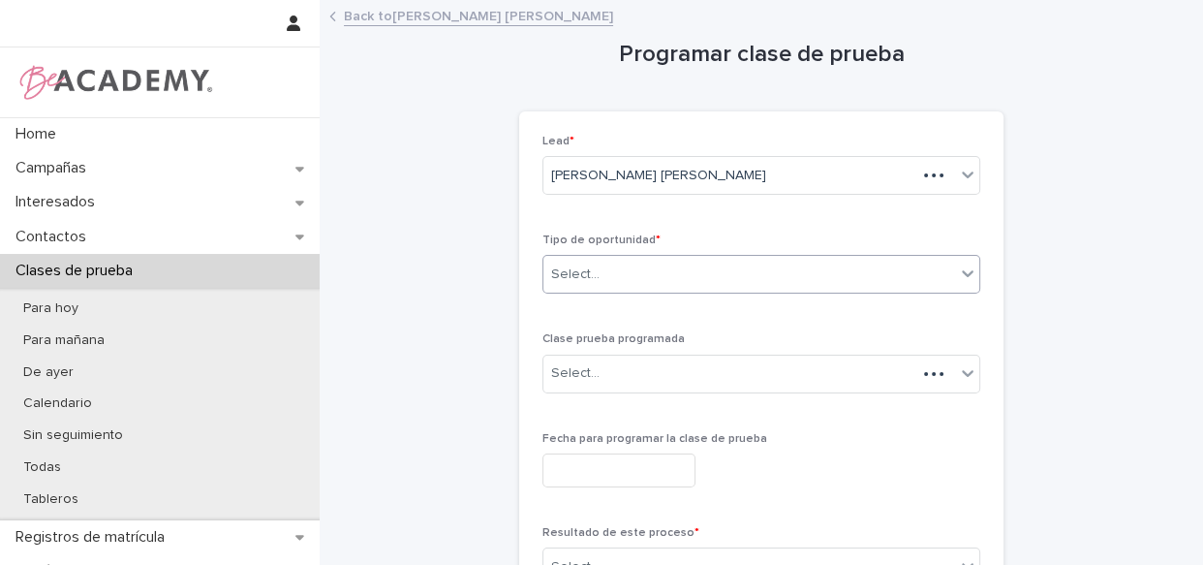
click at [634, 271] on div "Select..." at bounding box center [749, 275] width 412 height 32
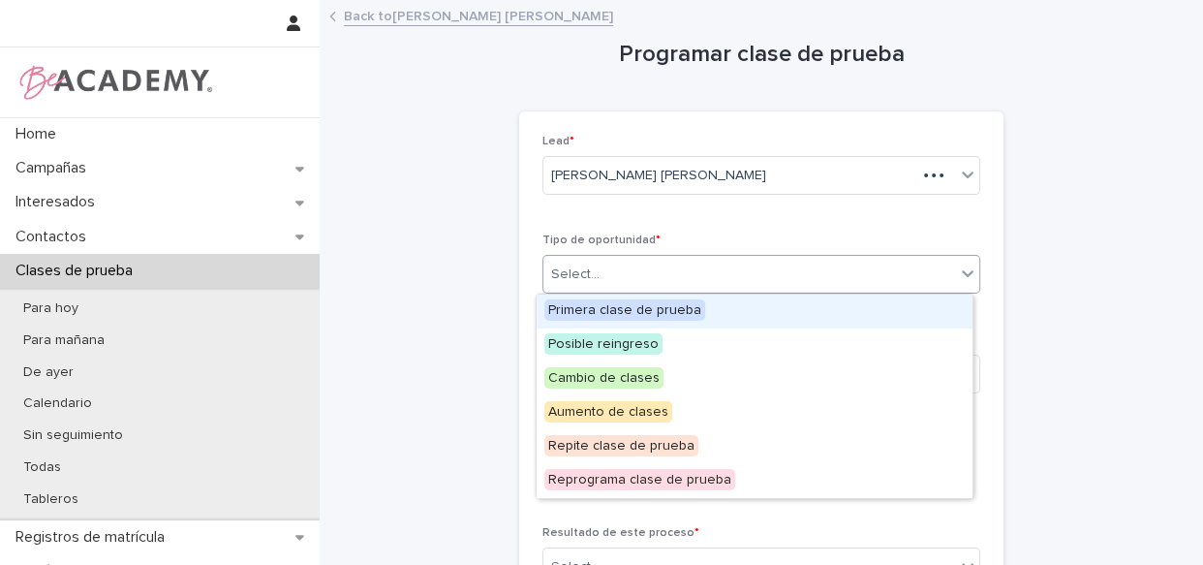
click at [618, 311] on span "Primera clase de prueba" at bounding box center [624, 309] width 161 height 21
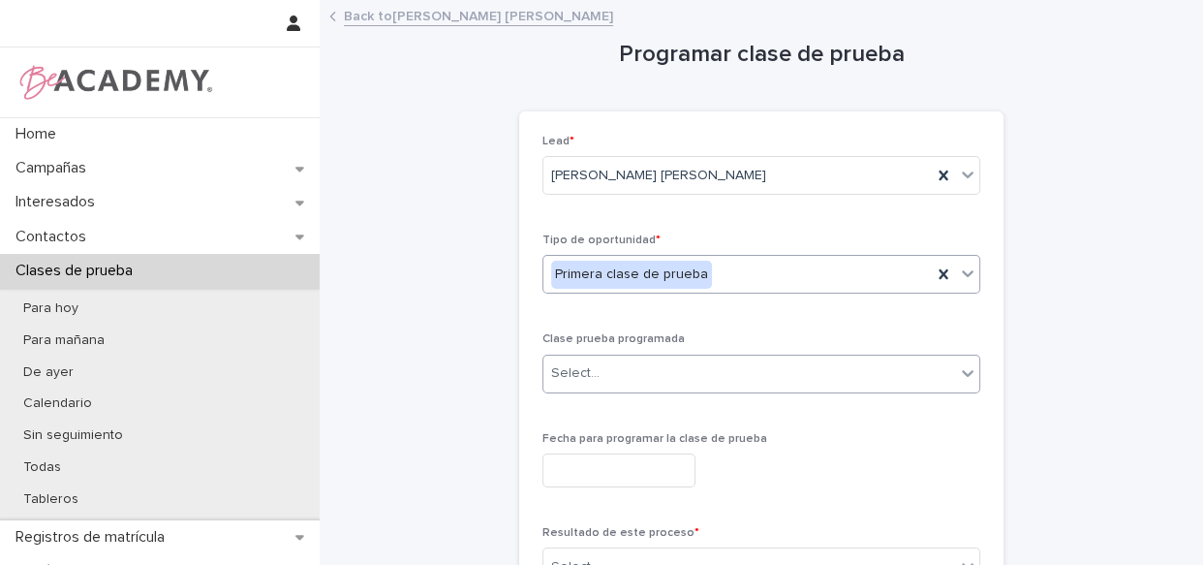
click at [618, 375] on div "Select..." at bounding box center [749, 373] width 412 height 32
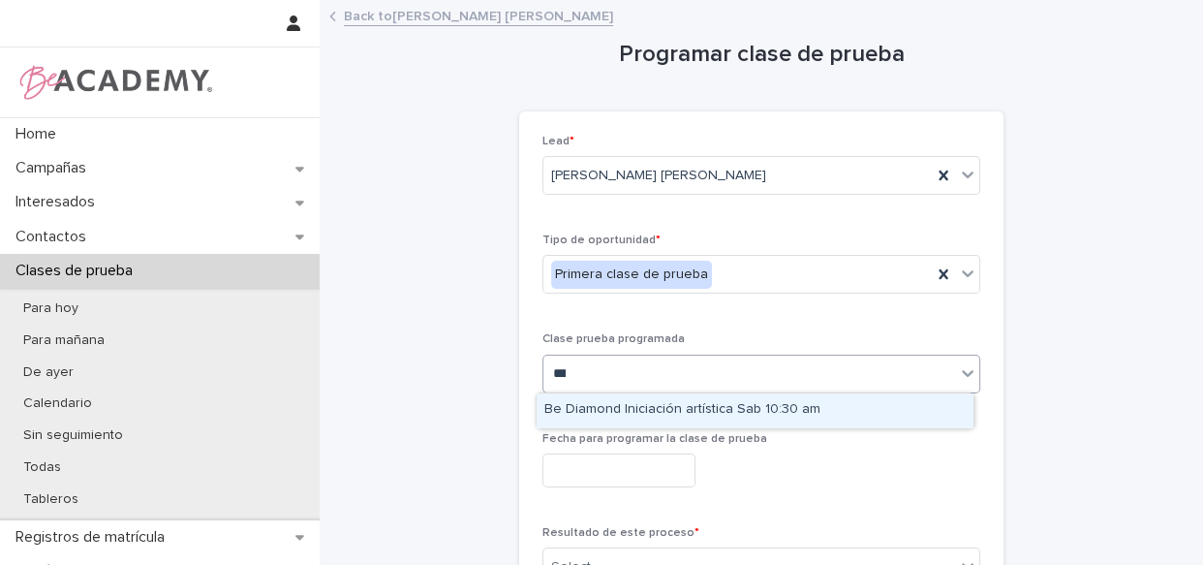
type input "****"
click at [637, 399] on div "Be Diamond Iniciación artística Sab 10:30 am" at bounding box center [755, 410] width 436 height 34
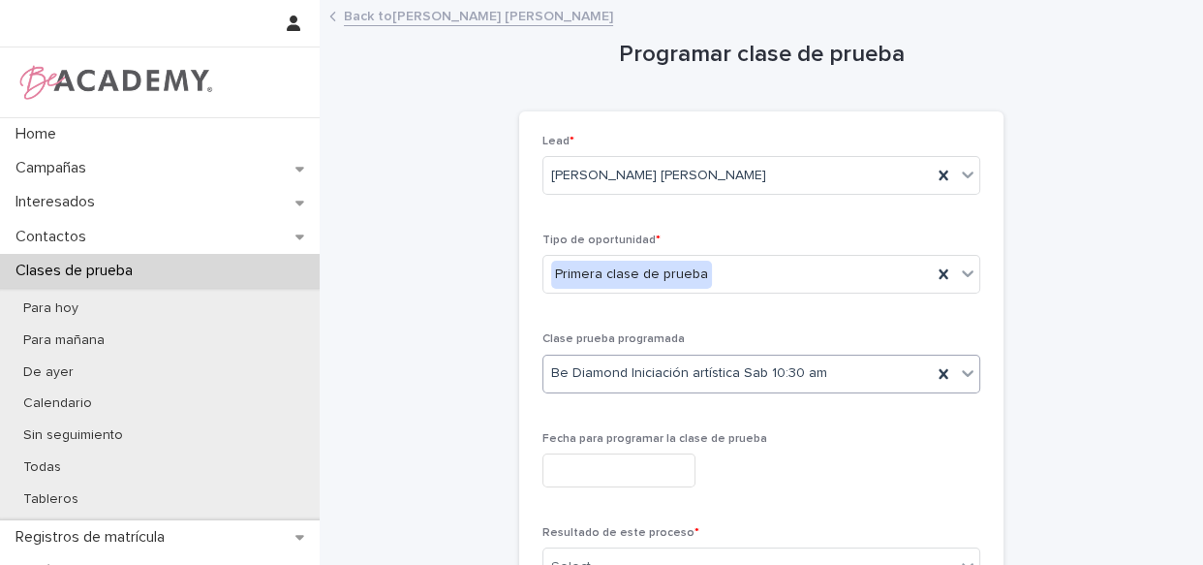
click at [653, 457] on input "text" at bounding box center [618, 470] width 153 height 34
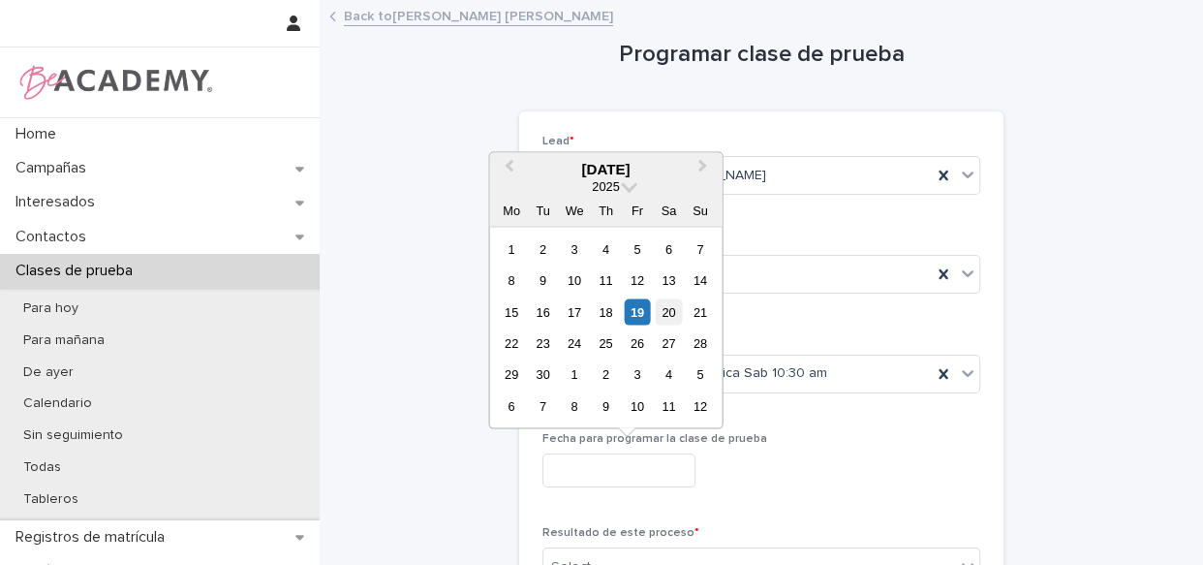
click at [668, 307] on div "20" at bounding box center [669, 311] width 26 height 26
type input "**********"
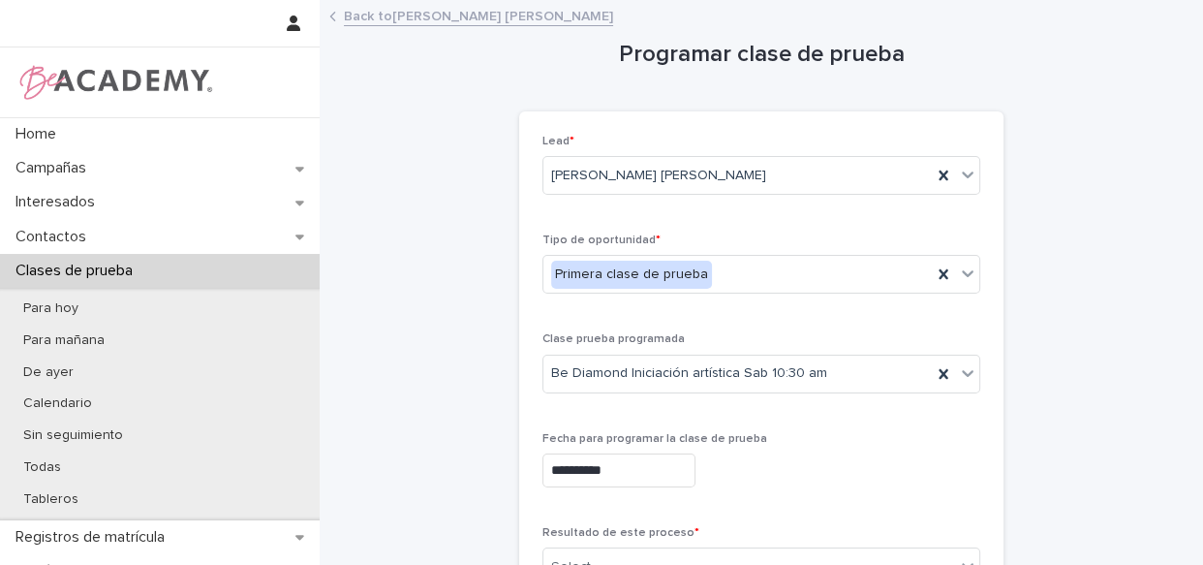
scroll to position [236, 0]
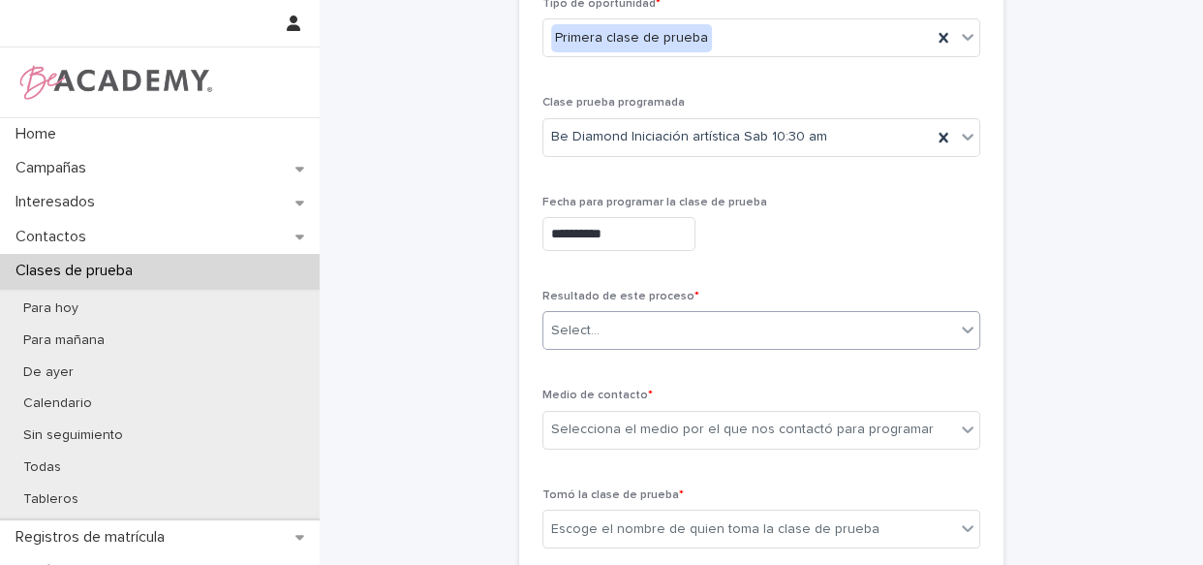
click at [674, 330] on div "Select..." at bounding box center [749, 331] width 412 height 32
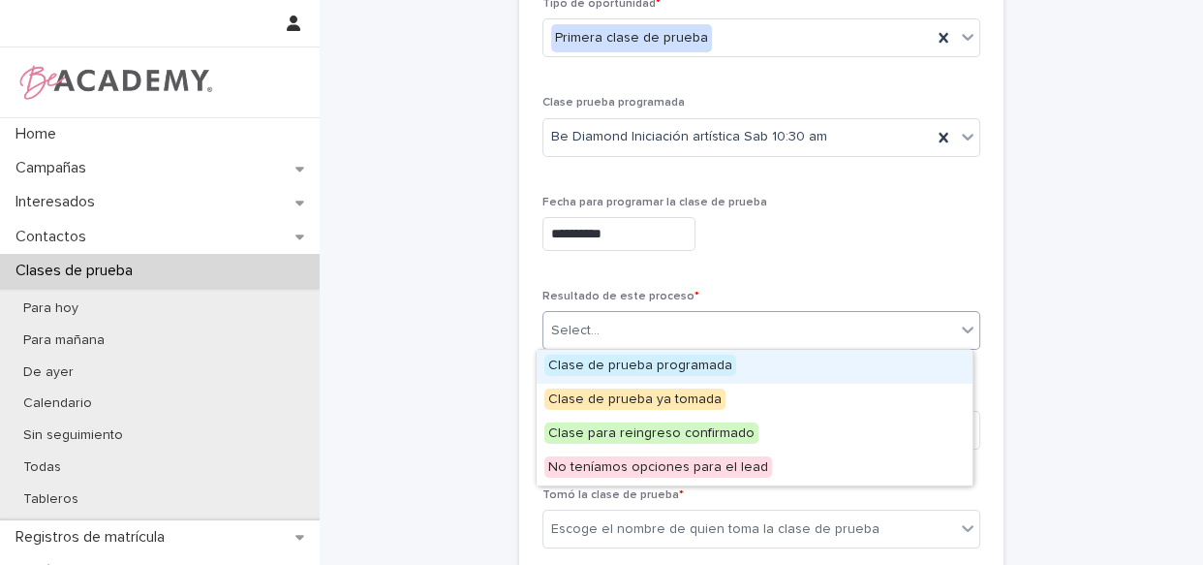
click at [676, 355] on span "Clase de prueba programada" at bounding box center [640, 364] width 192 height 21
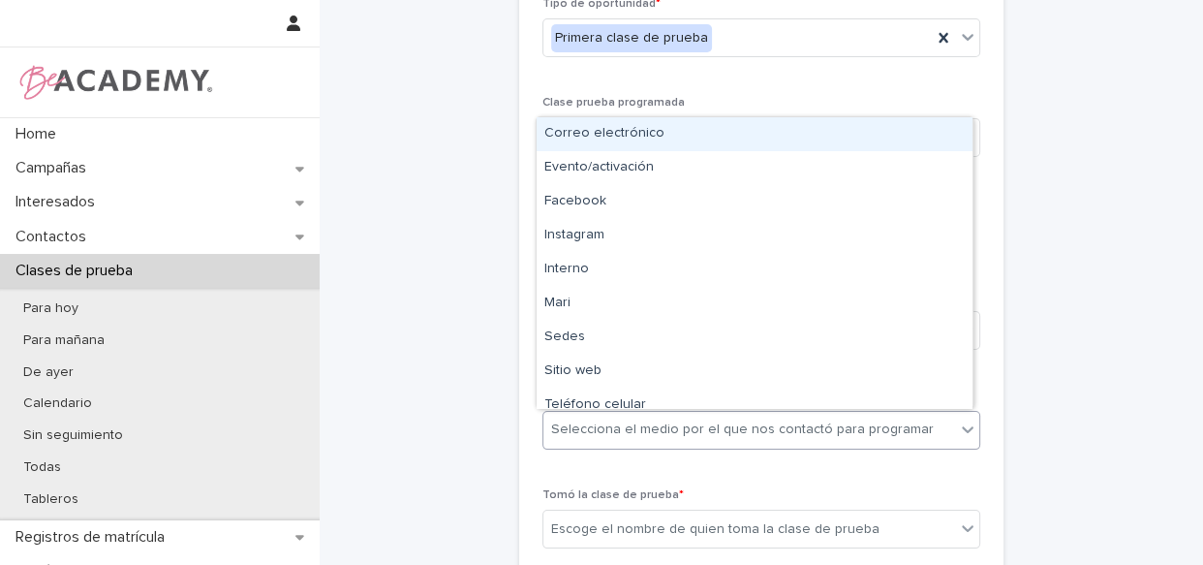
click at [688, 425] on div "Selecciona el medio por el que nos contactó para programar" at bounding box center [742, 429] width 383 height 20
type input "*"
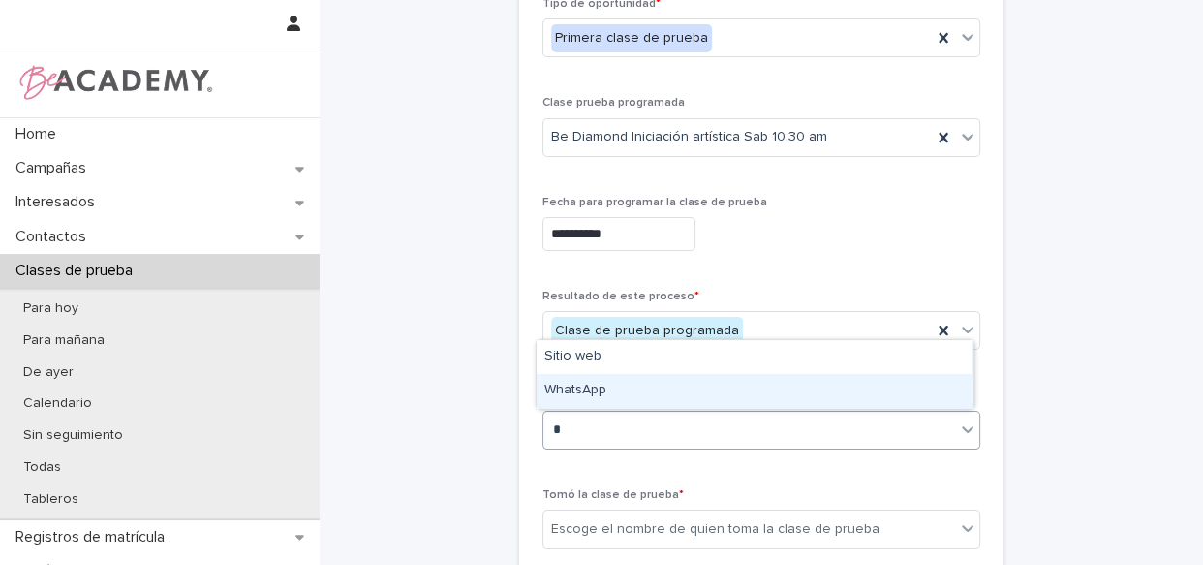
click at [659, 388] on div "WhatsApp" at bounding box center [755, 391] width 436 height 34
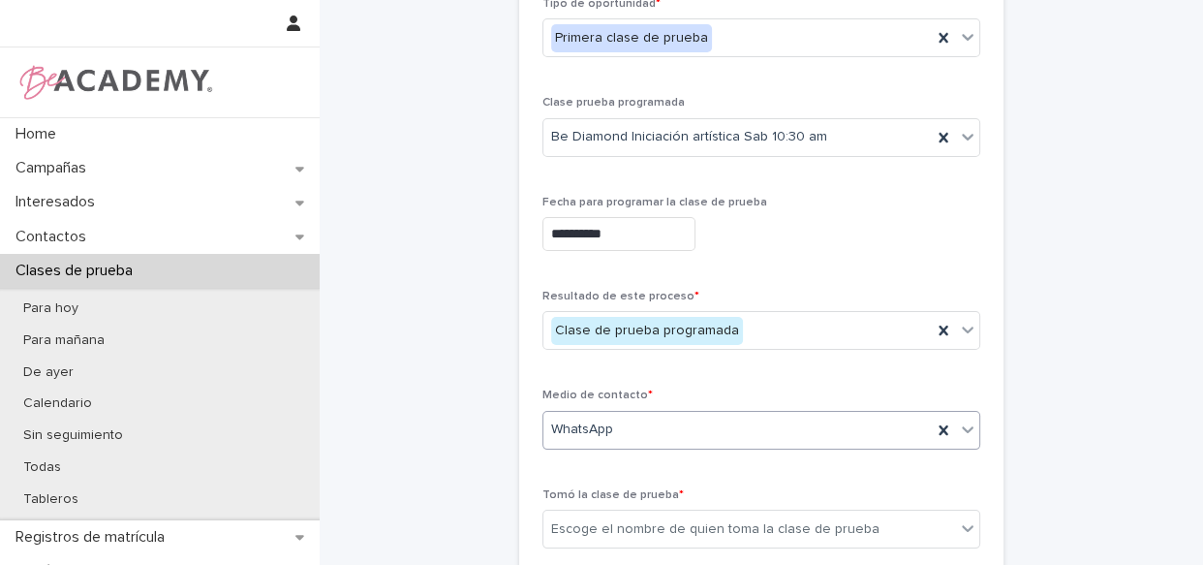
scroll to position [557, 0]
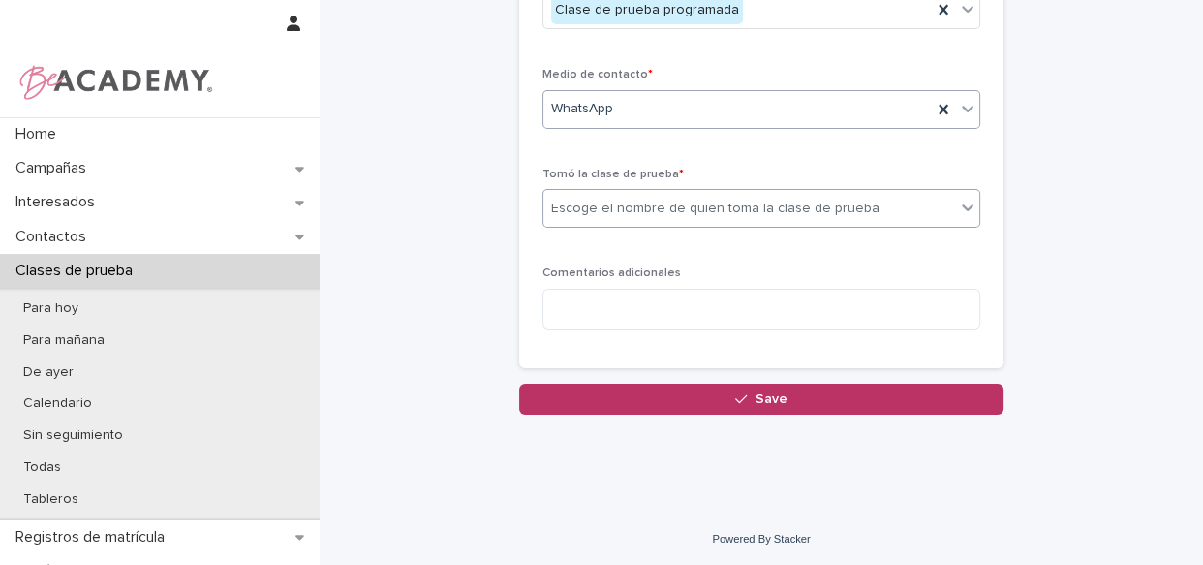
click at [765, 207] on div "Escoge el nombre de quien toma la clase de prueba" at bounding box center [715, 209] width 328 height 20
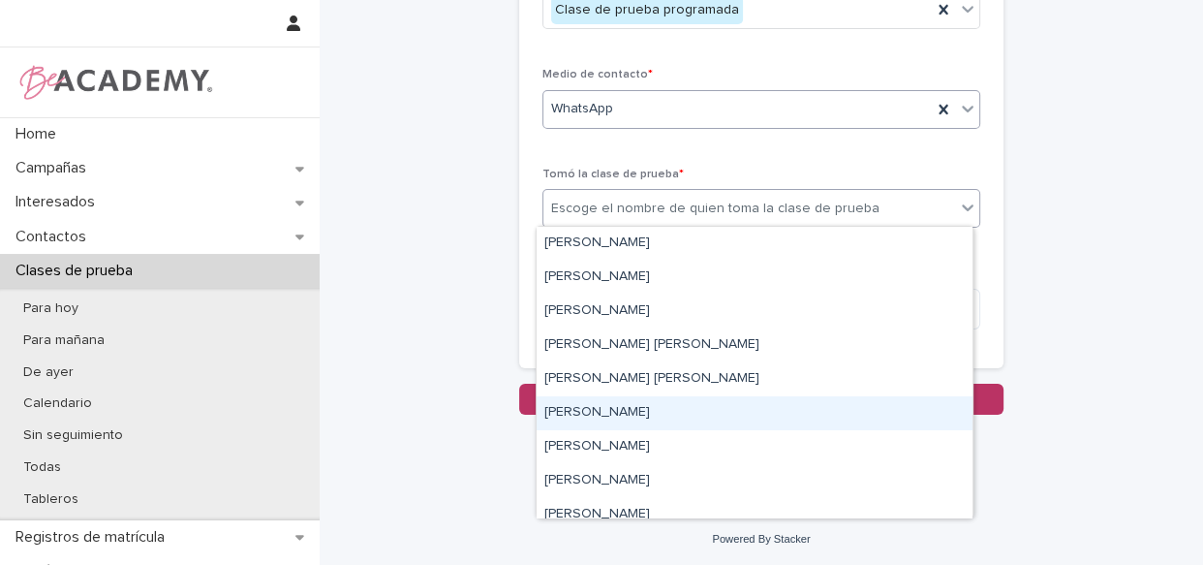
click at [691, 414] on div "[PERSON_NAME]" at bounding box center [755, 413] width 436 height 34
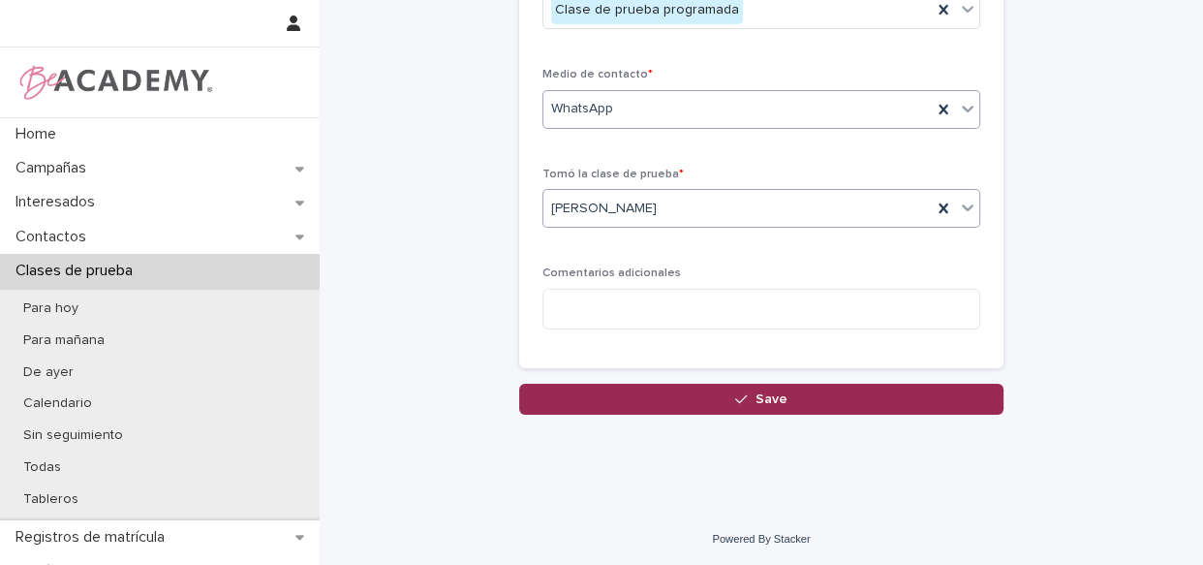
click at [693, 390] on button "Save" at bounding box center [761, 398] width 484 height 31
